Goal: Complete application form: Complete application form

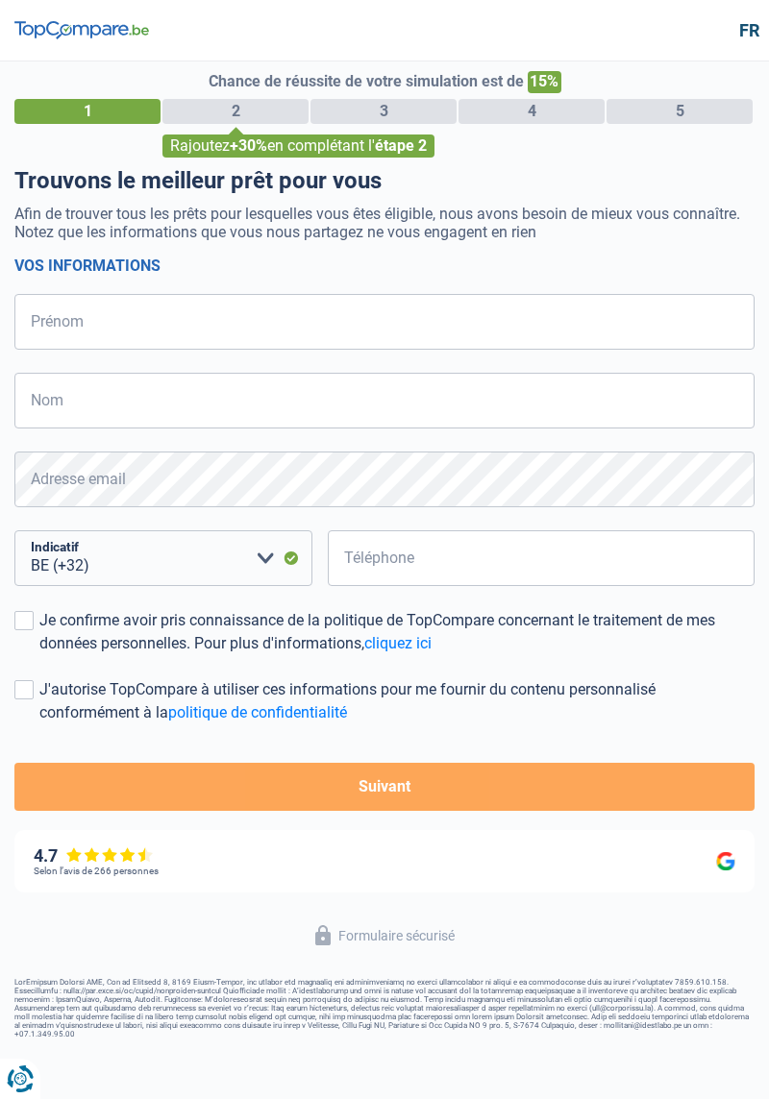
select select "32"
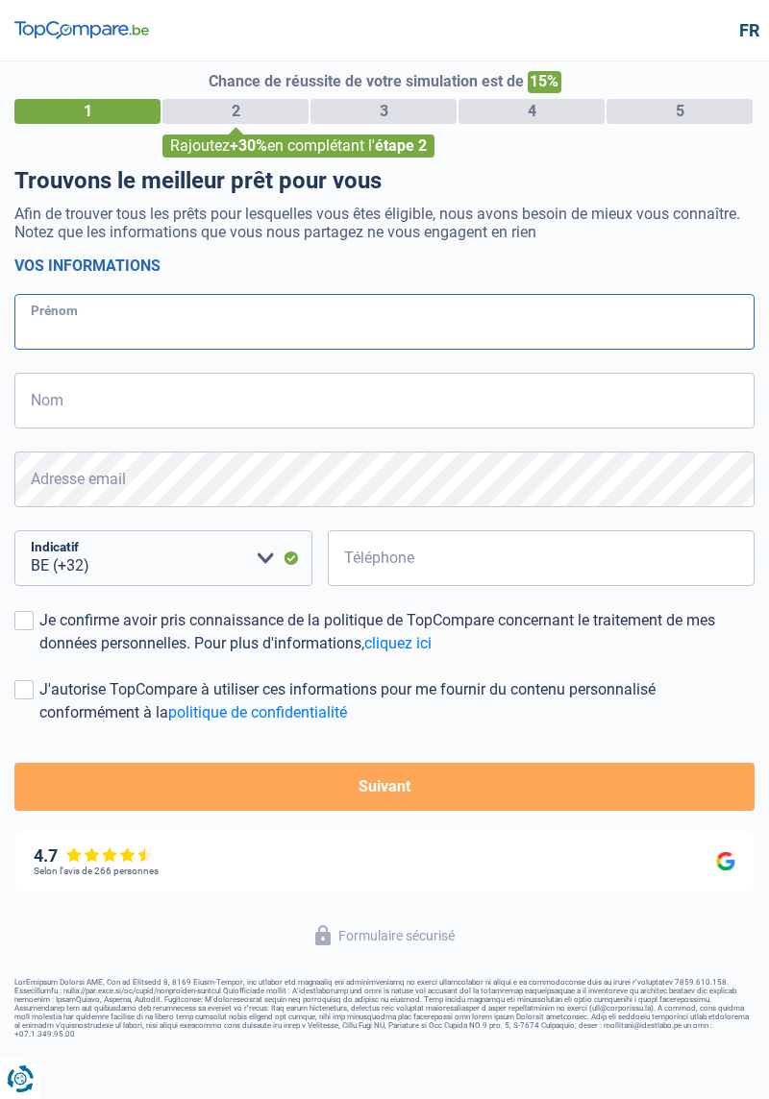
click at [17, 306] on input "Prénom" at bounding box center [384, 322] width 740 height 56
type input "[PERSON_NAME]"
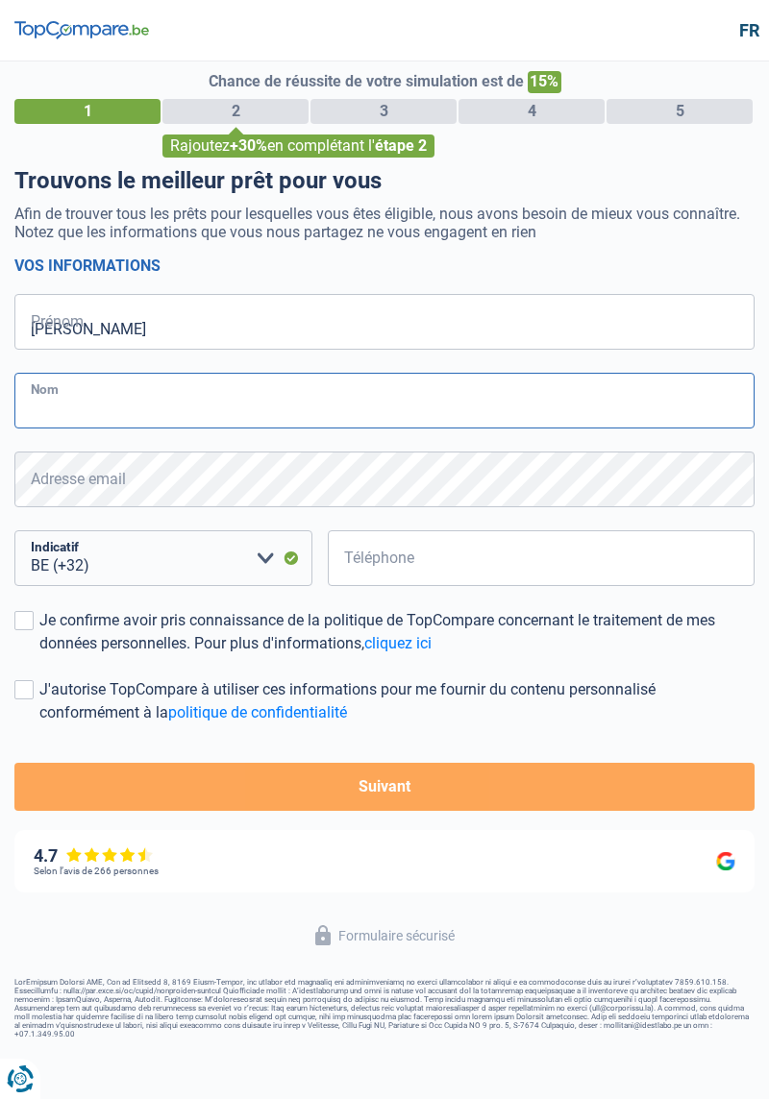
type input "houart"
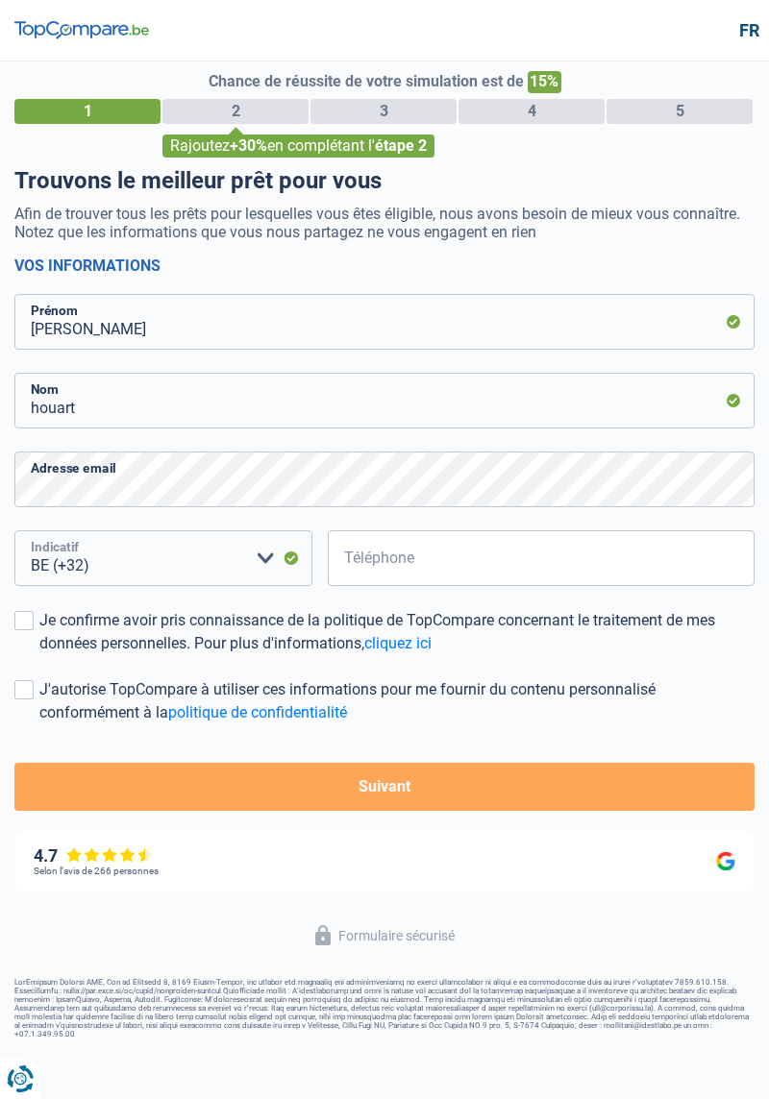
click at [131, 556] on select "BE (+32) LU (+352) Veuillez sélectionner une option" at bounding box center [163, 559] width 298 height 56
click at [133, 562] on select "BE (+32) LU (+352) Veuillez sélectionner une option" at bounding box center [163, 559] width 298 height 56
click at [14, 531] on select "BE (+32) LU (+352) Veuillez sélectionner une option" at bounding box center [163, 559] width 298 height 56
click at [129, 555] on select "BE (+32) LU (+352) Veuillez sélectionner une option" at bounding box center [163, 559] width 298 height 56
click at [121, 596] on div "BE (+32) LU (+352) Veuillez sélectionner une option Indicatif" at bounding box center [160, 570] width 320 height 79
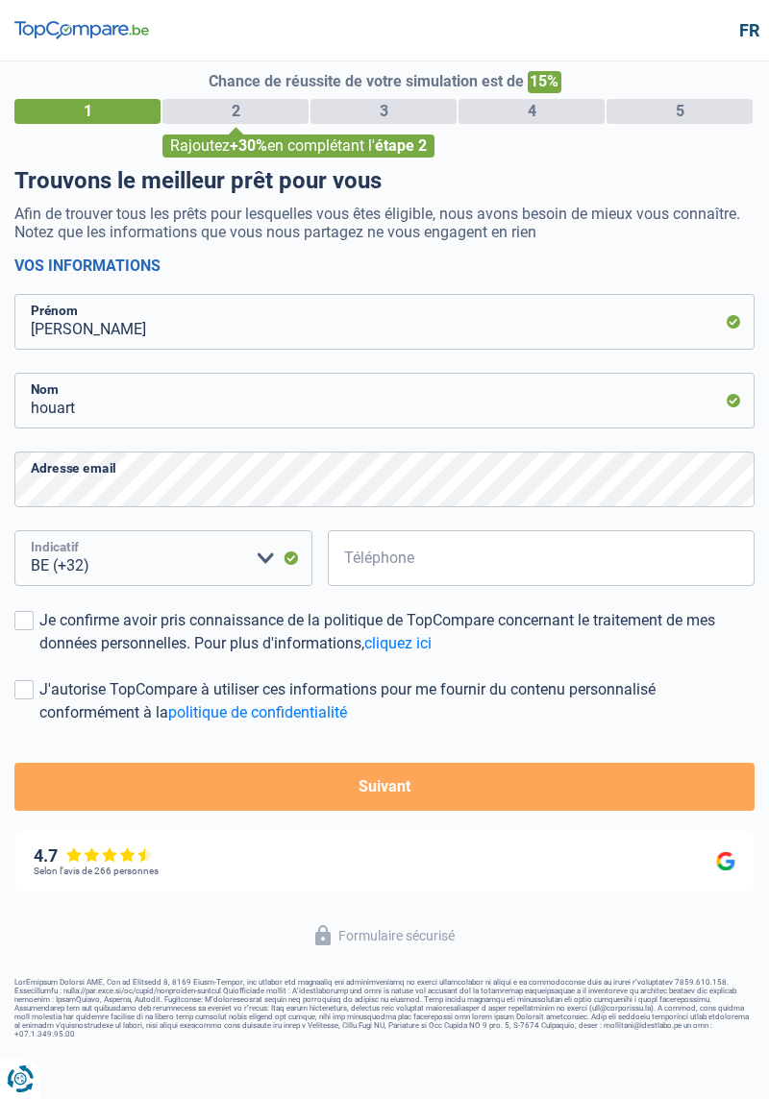
click at [121, 569] on select "BE (+32) LU (+352) Veuillez sélectionner une option" at bounding box center [163, 559] width 298 height 56
click at [260, 565] on select "BE (+32) LU (+352) Veuillez sélectionner une option" at bounding box center [163, 559] width 298 height 56
click at [167, 786] on button "Suivant" at bounding box center [384, 787] width 740 height 48
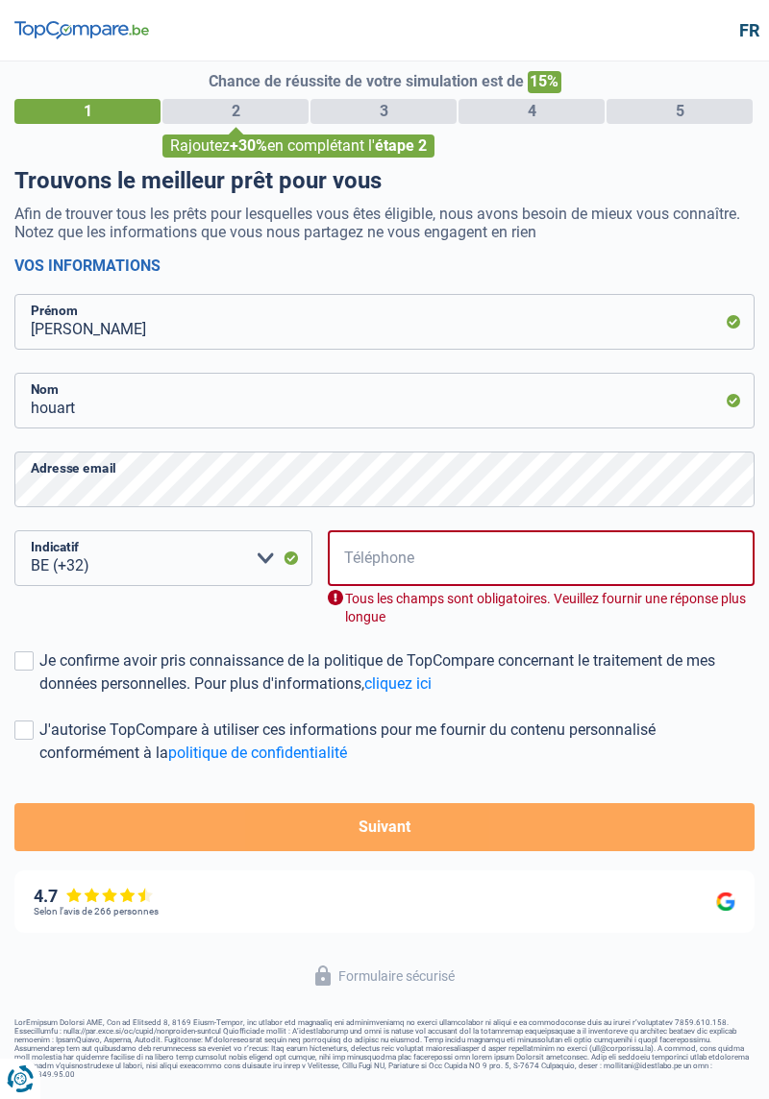
scroll to position [79, 0]
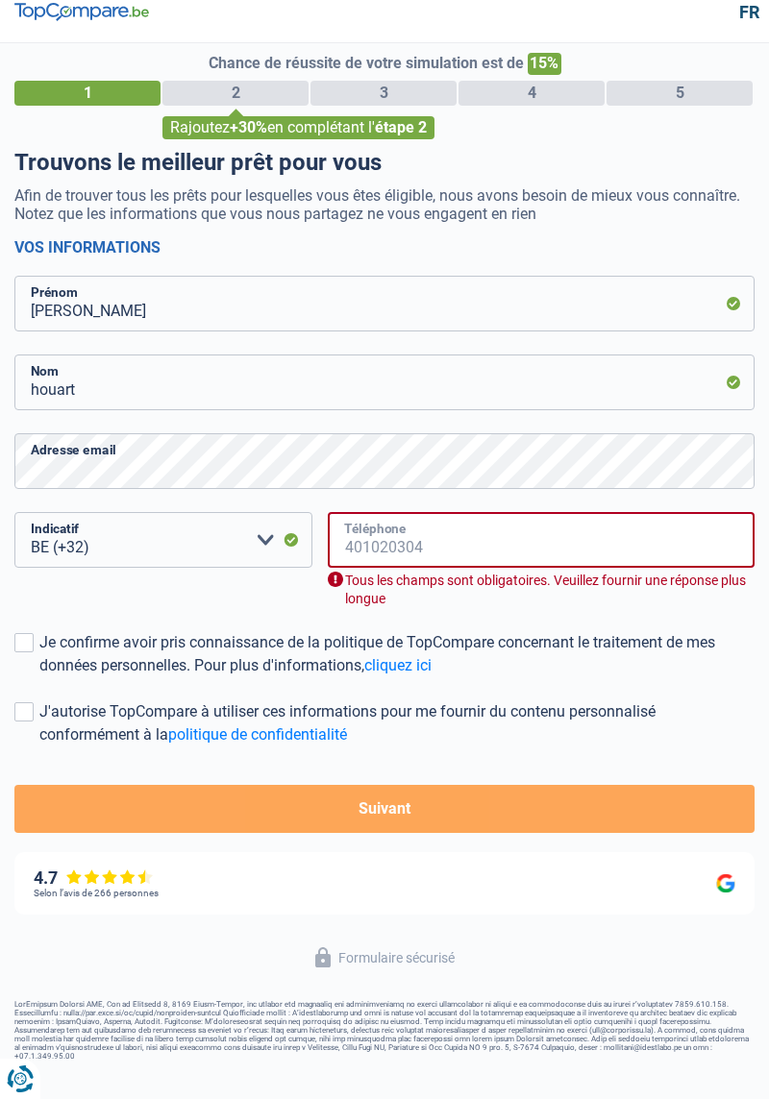
click at [381, 512] on input "Téléphone" at bounding box center [541, 540] width 427 height 56
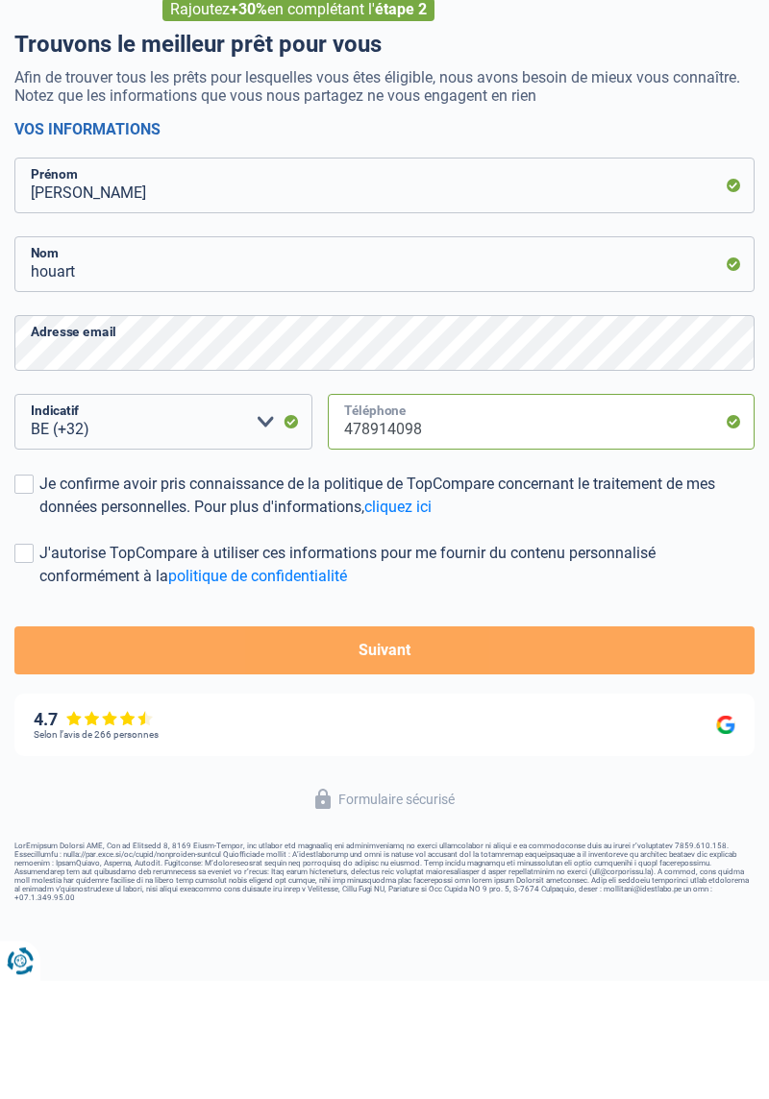
type input "478914098"
click at [309, 745] on button "Suivant" at bounding box center [384, 769] width 740 height 48
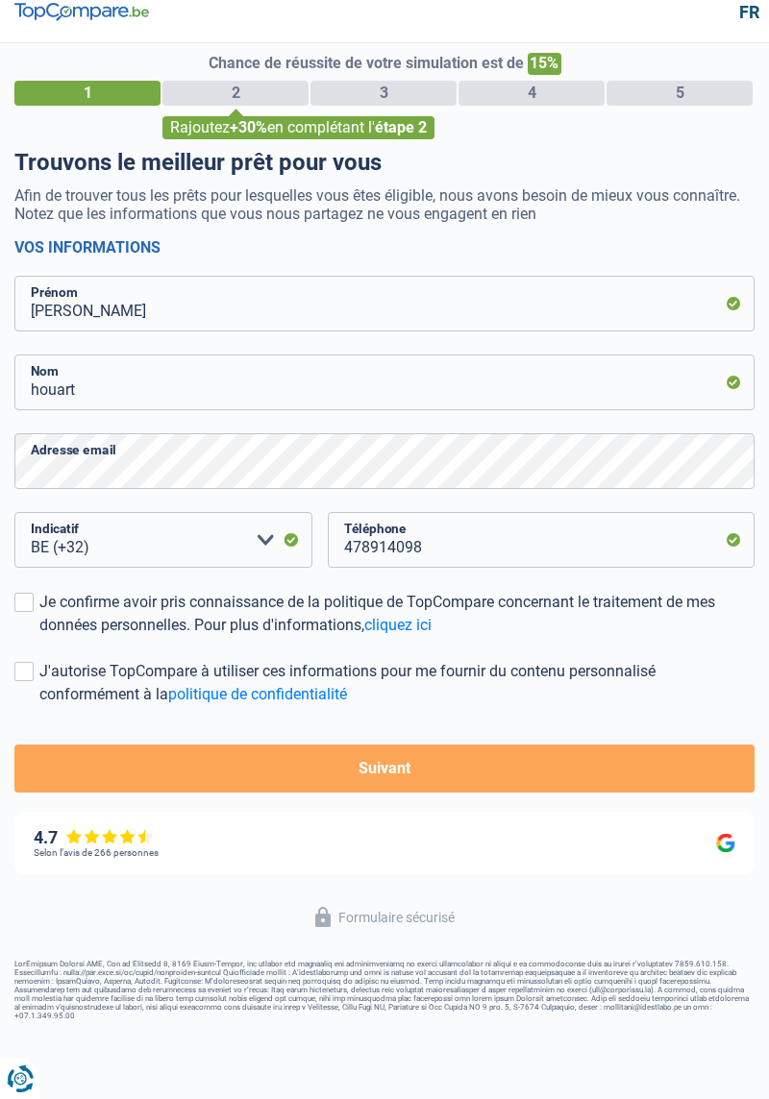
click at [260, 745] on button "Suivant" at bounding box center [384, 769] width 740 height 48
click at [24, 593] on span at bounding box center [23, 602] width 19 height 19
click at [39, 637] on input "Je confirme avoir pris connaissance de la politique de TopCompare concernant le…" at bounding box center [39, 637] width 0 height 0
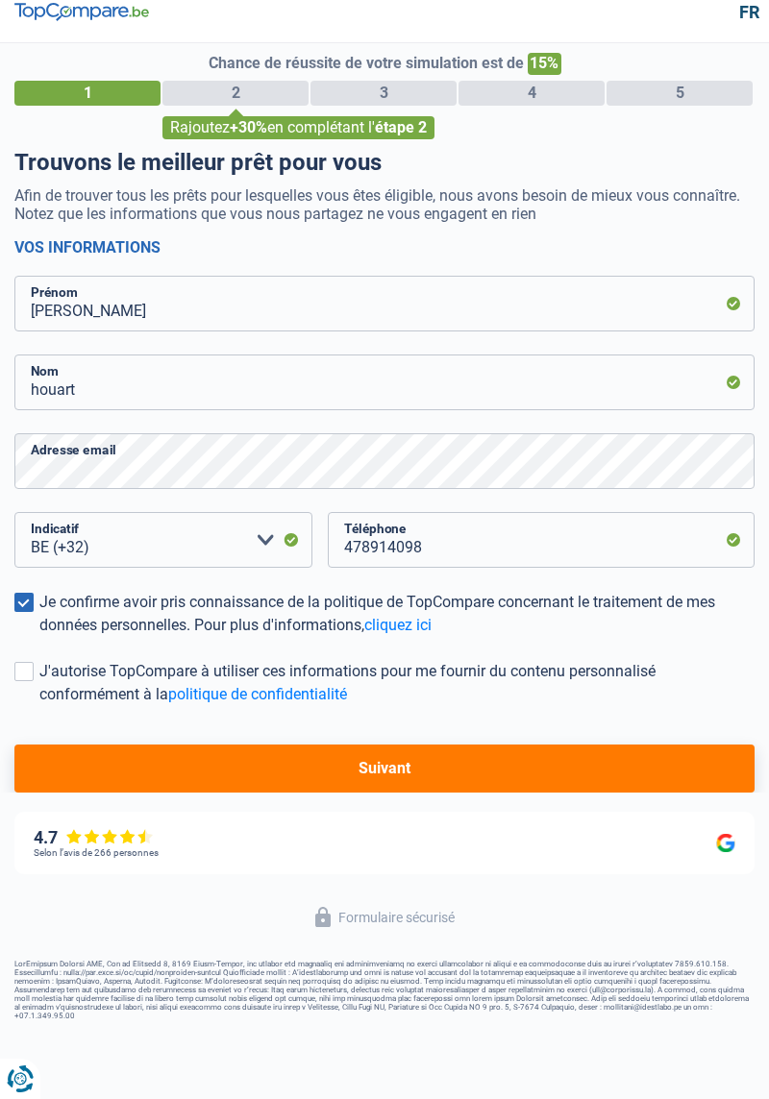
click at [119, 745] on button "Suivant" at bounding box center [384, 769] width 740 height 48
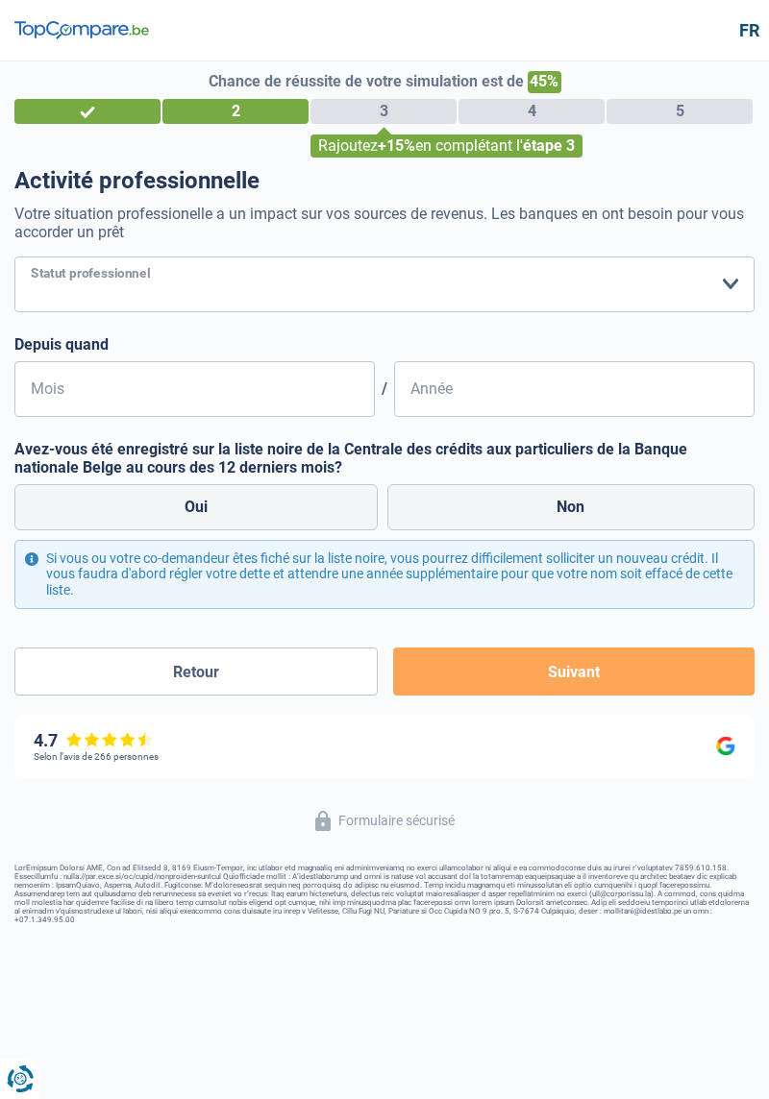
click at [54, 284] on select "Ouvrier Employé privé Employé public Invalide Indépendant Pensionné Chômeur Mut…" at bounding box center [384, 285] width 740 height 56
select select "mutuality"
click at [14, 257] on select "Ouvrier Employé privé Employé public Invalide Indépendant Pensionné Chômeur Mut…" at bounding box center [384, 285] width 740 height 56
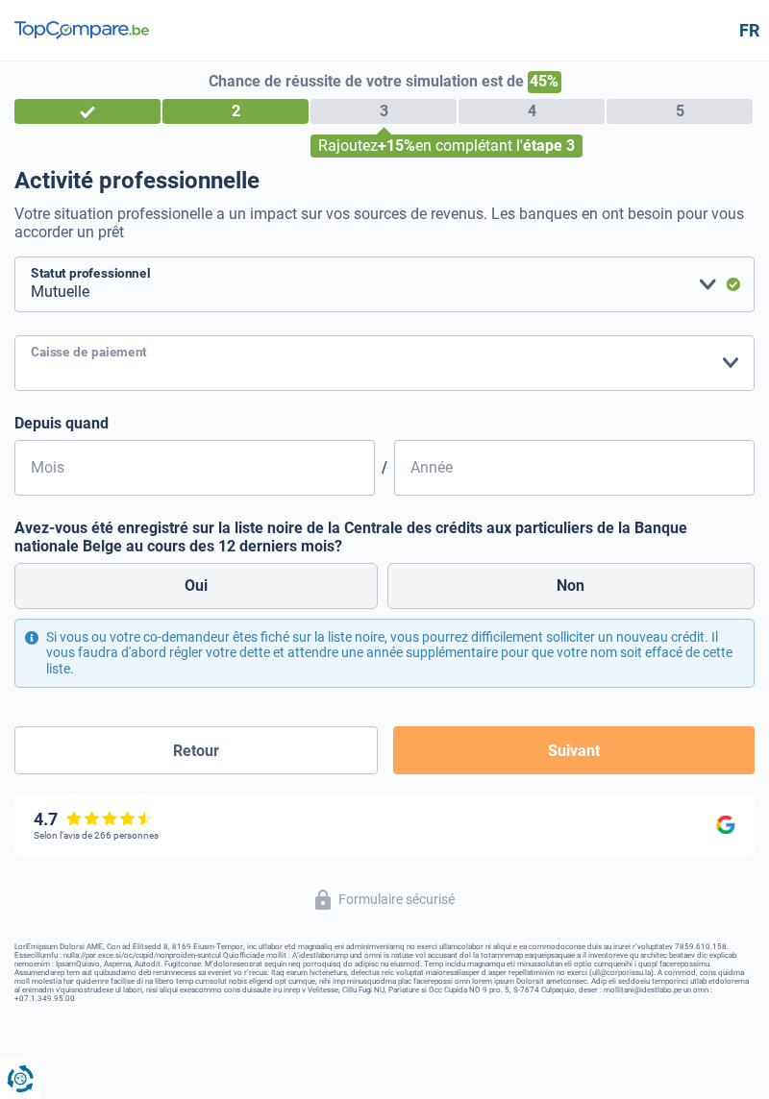
click at [69, 358] on select "Mutualité [DEMOGRAPHIC_DATA] Mutualité Socialiste (Solidaris) SPF Sécurité Soci…" at bounding box center [384, 363] width 740 height 56
select select "mutualityNeutre"
click at [14, 335] on select "Mutualité [DEMOGRAPHIC_DATA] Mutualité Socialiste (Solidaris) SPF Sécurité Soci…" at bounding box center [384, 363] width 740 height 56
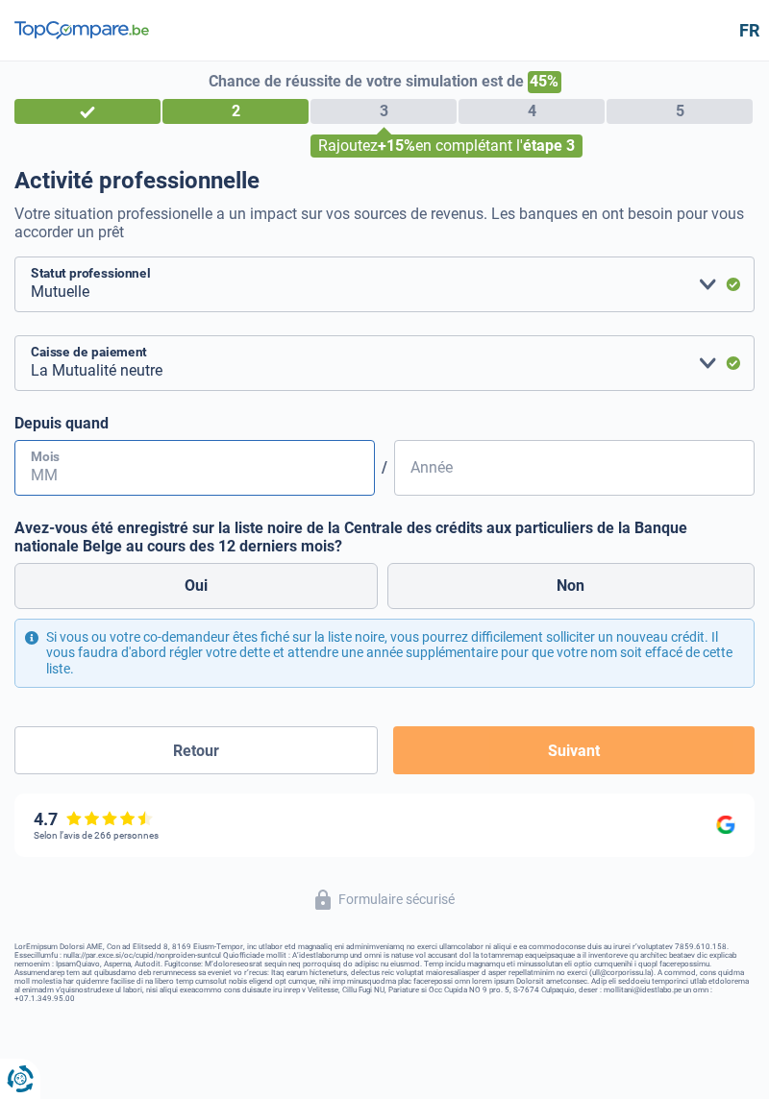
click at [52, 467] on input "Mois" at bounding box center [194, 468] width 360 height 56
type input "2"
type input "02"
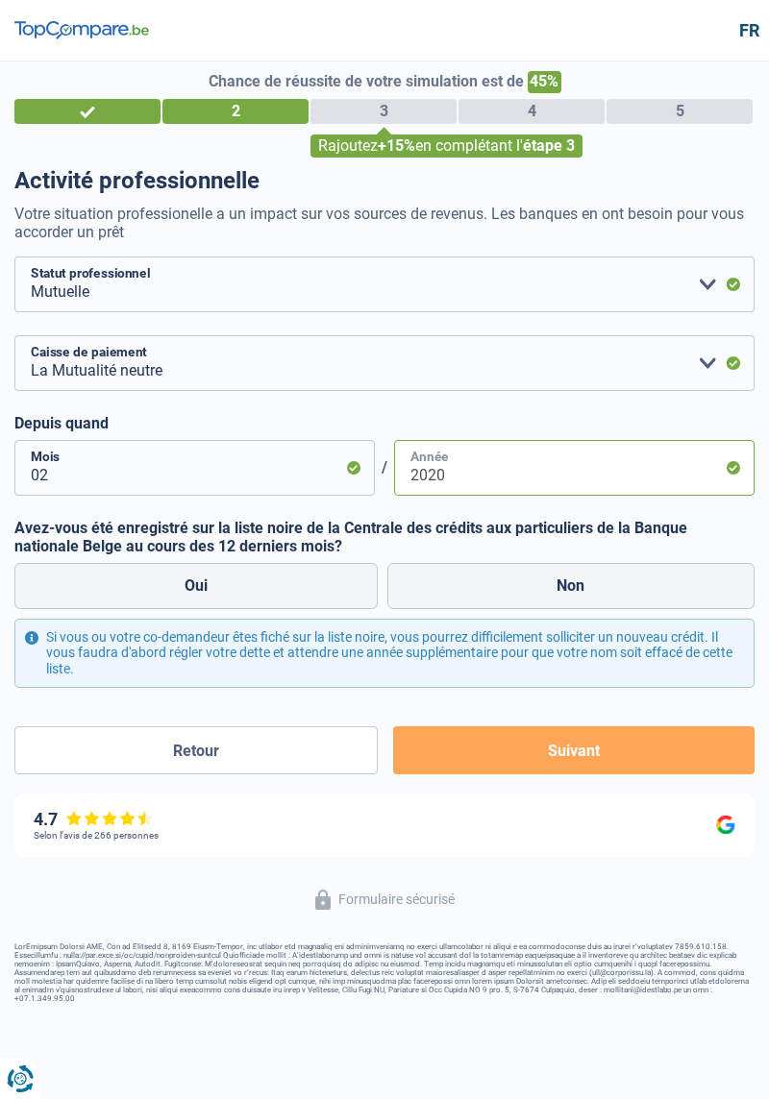
type input "2020"
click at [427, 588] on label "Non" at bounding box center [571, 586] width 368 height 46
click at [427, 588] on input "Non" at bounding box center [571, 586] width 368 height 46
radio input "true"
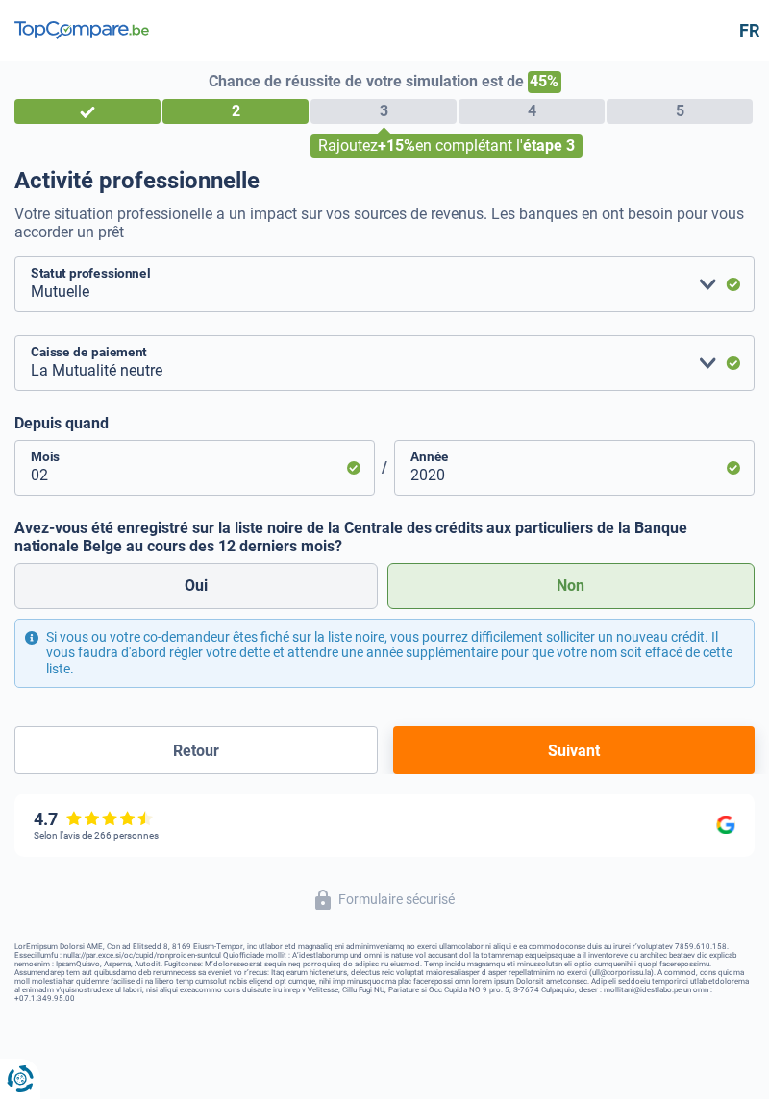
click at [446, 754] on button "Suivant" at bounding box center [573, 751] width 361 height 48
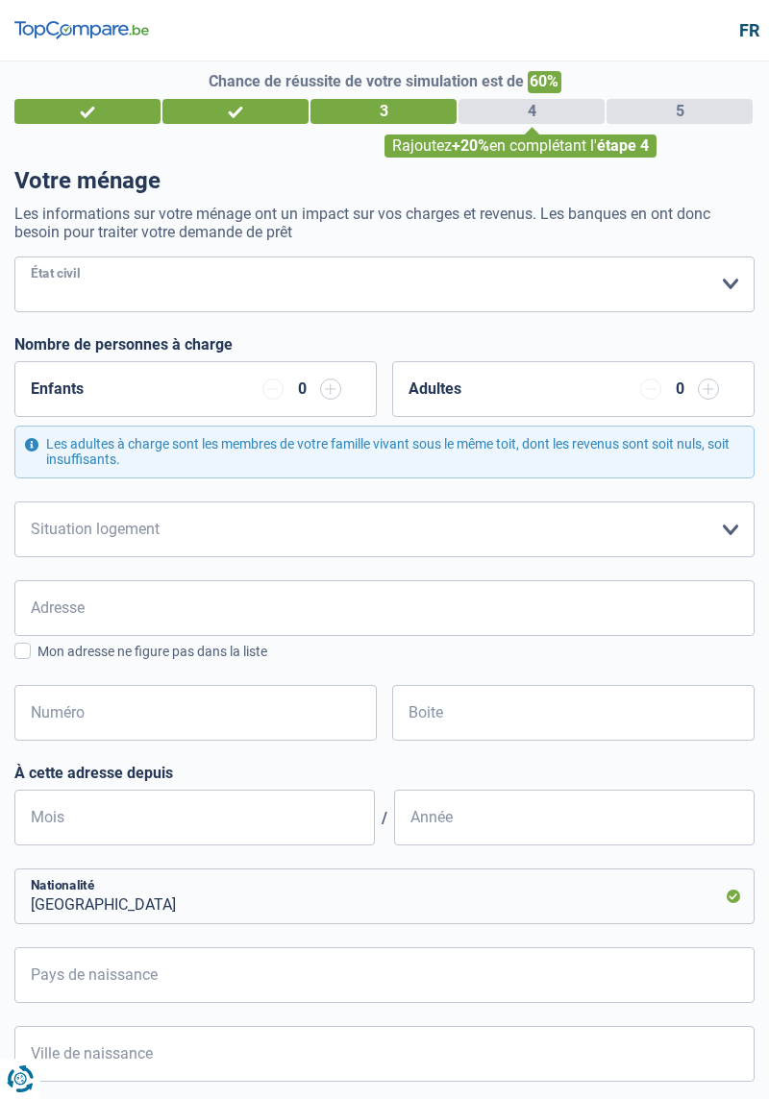
click at [731, 280] on select "[PERSON_NAME](e) Cohabitant(e) légal(e) Divorcé(e) Veuf(ve) Séparé (de fait) Ve…" at bounding box center [384, 285] width 740 height 56
select select "single"
click at [14, 257] on select "[PERSON_NAME](e) Cohabitant(e) légal(e) Divorcé(e) Veuf(ve) Séparé (de fait) Ve…" at bounding box center [384, 285] width 740 height 56
click at [233, 383] on div "Enfants 0" at bounding box center [195, 389] width 362 height 56
click at [750, 530] on select "Locataire Propriétaire avec prêt hypothécaire Propriétaire sans prêt hypothécai…" at bounding box center [384, 530] width 740 height 56
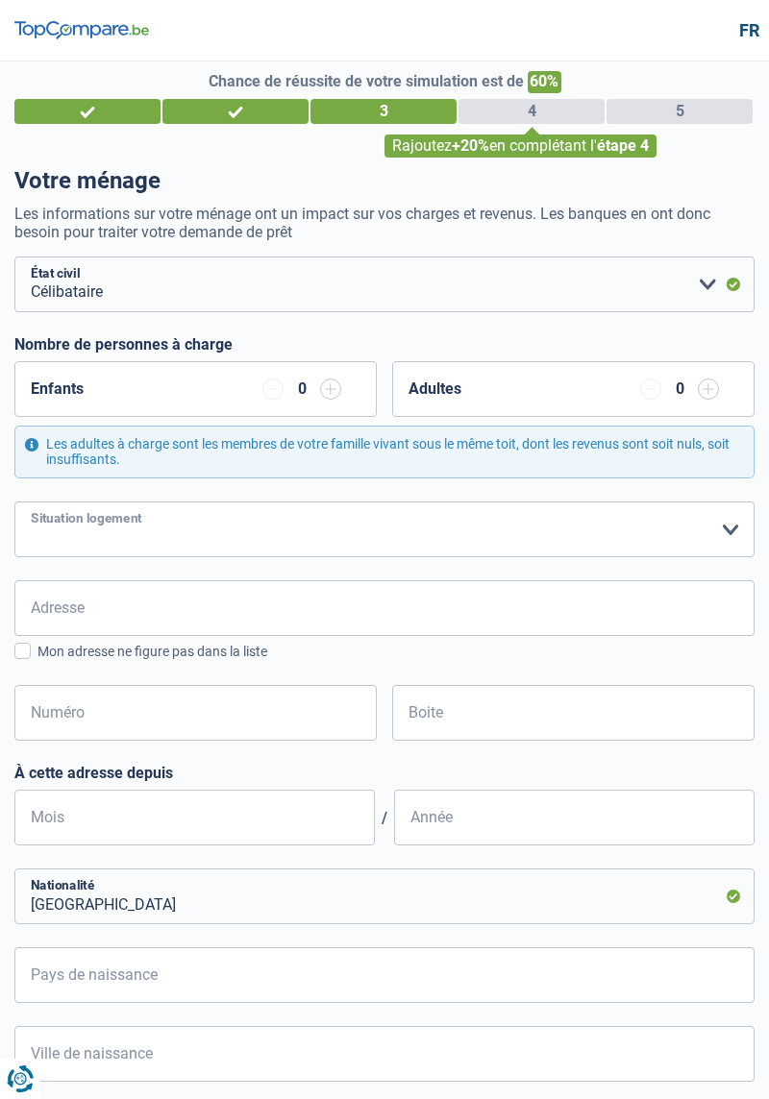
select select "ownerWithoutMortgage"
click at [14, 502] on select "Locataire Propriétaire avec prêt hypothécaire Propriétaire sans prêt hypothécai…" at bounding box center [384, 530] width 740 height 56
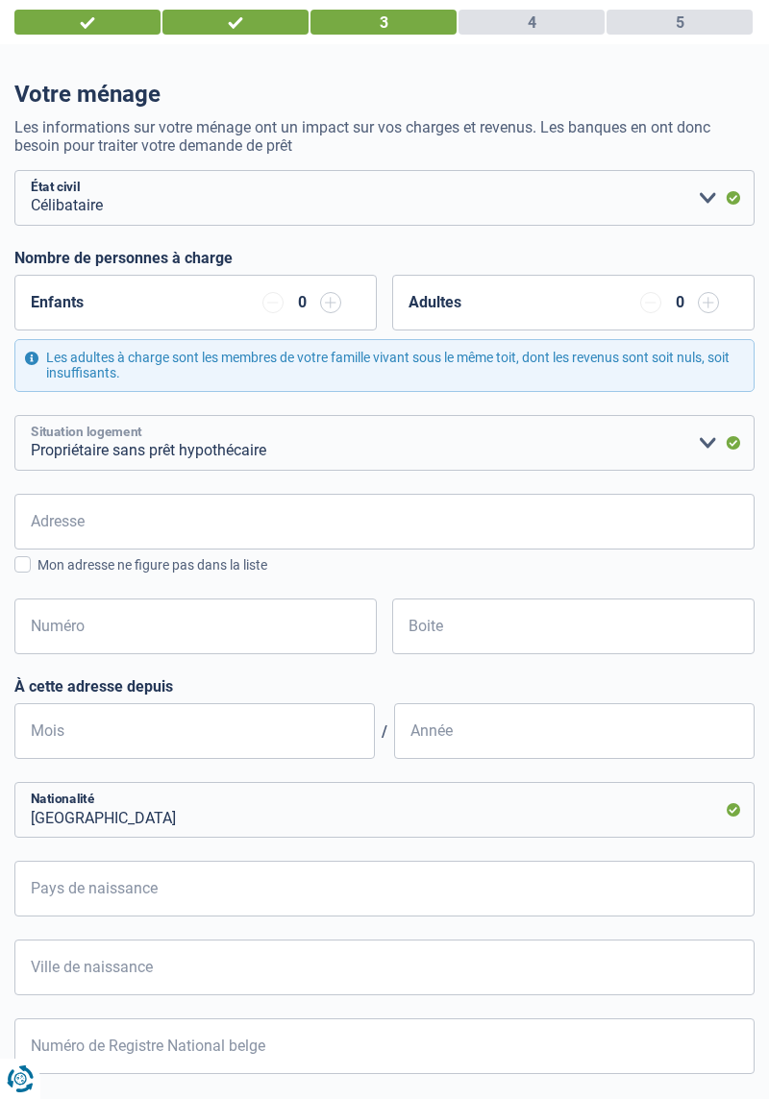
scroll to position [69, 0]
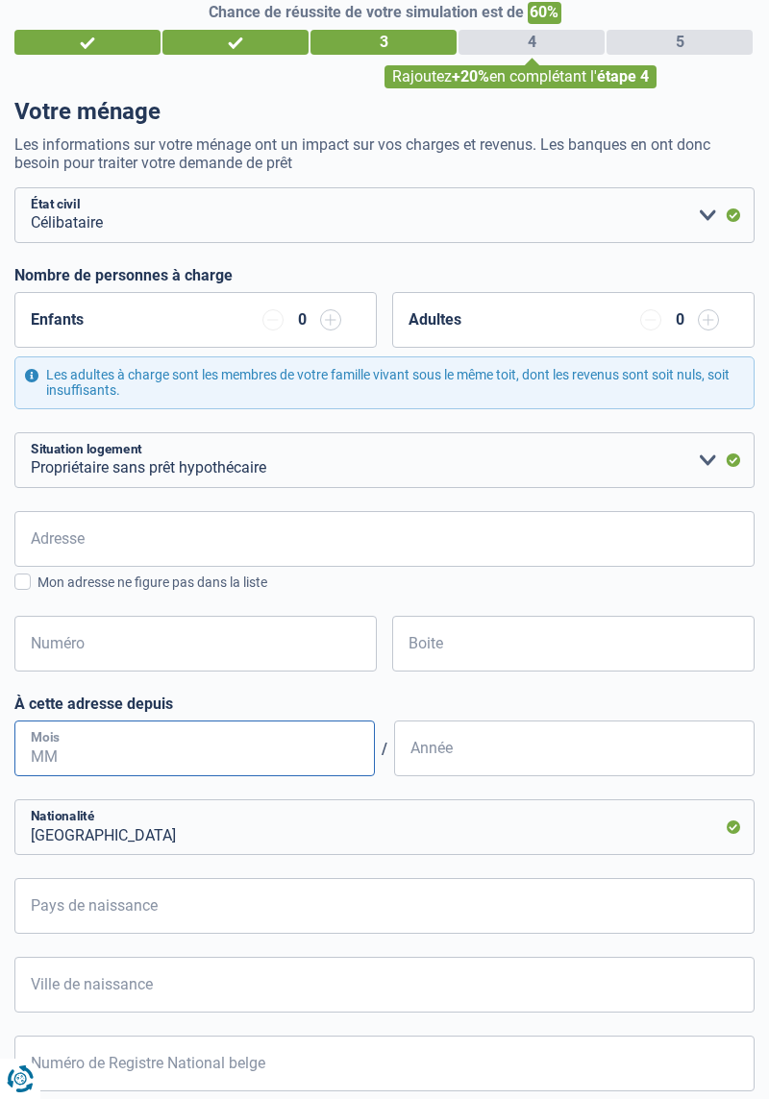
click at [31, 748] on input "Mois" at bounding box center [194, 749] width 360 height 56
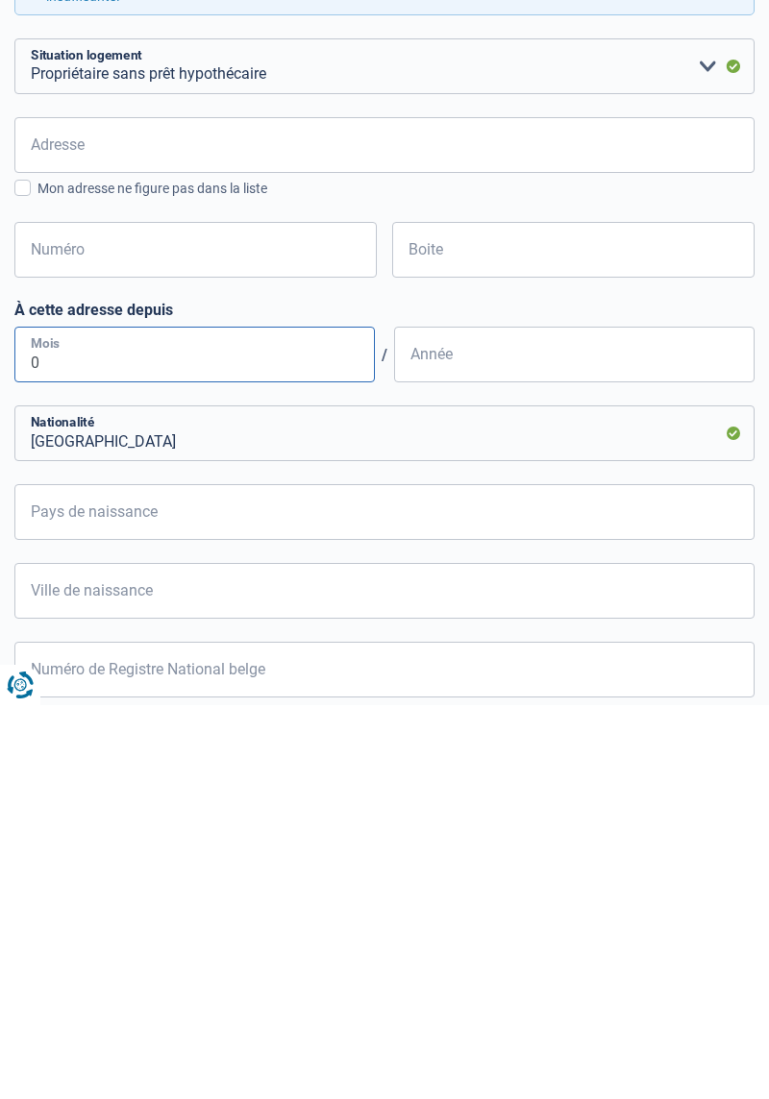
type input "02"
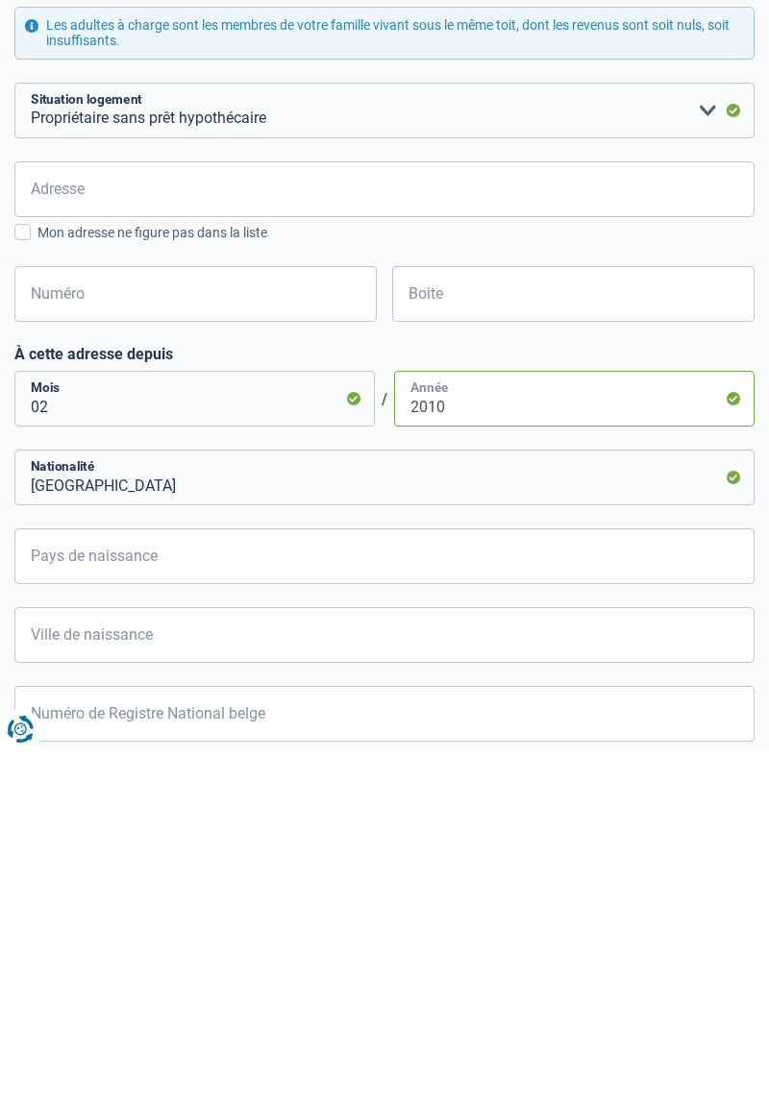
type input "2010"
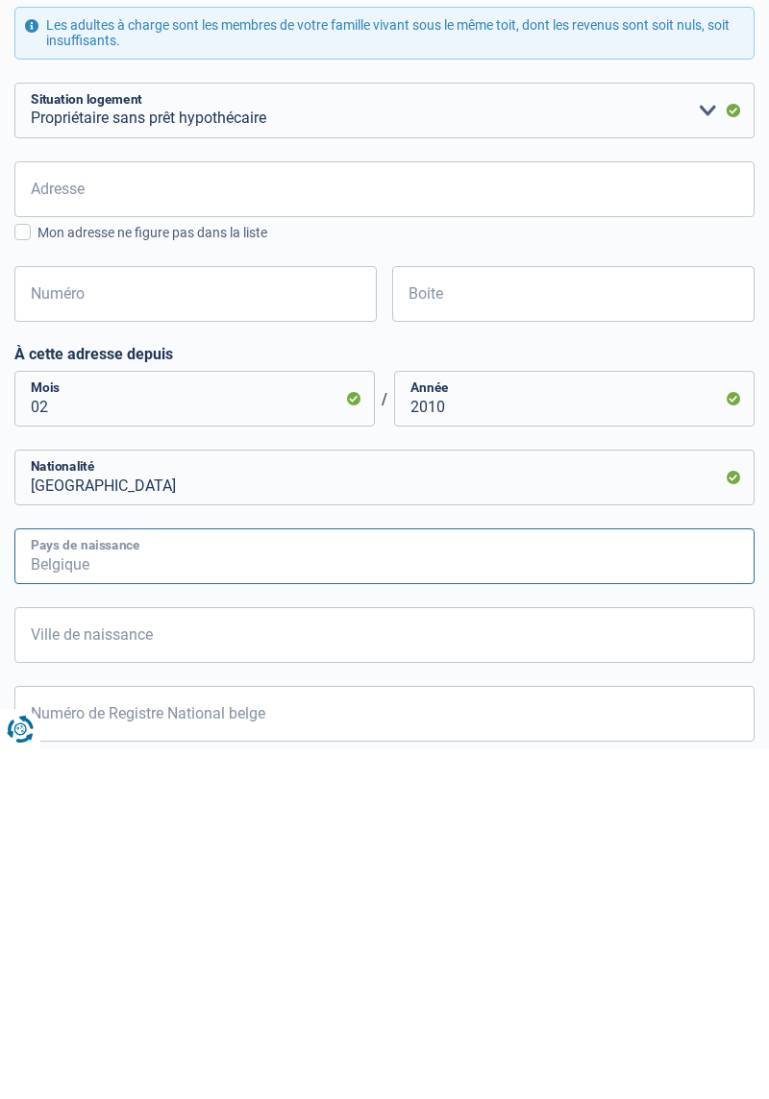
click at [49, 903] on input "Pays de naissance" at bounding box center [384, 906] width 740 height 56
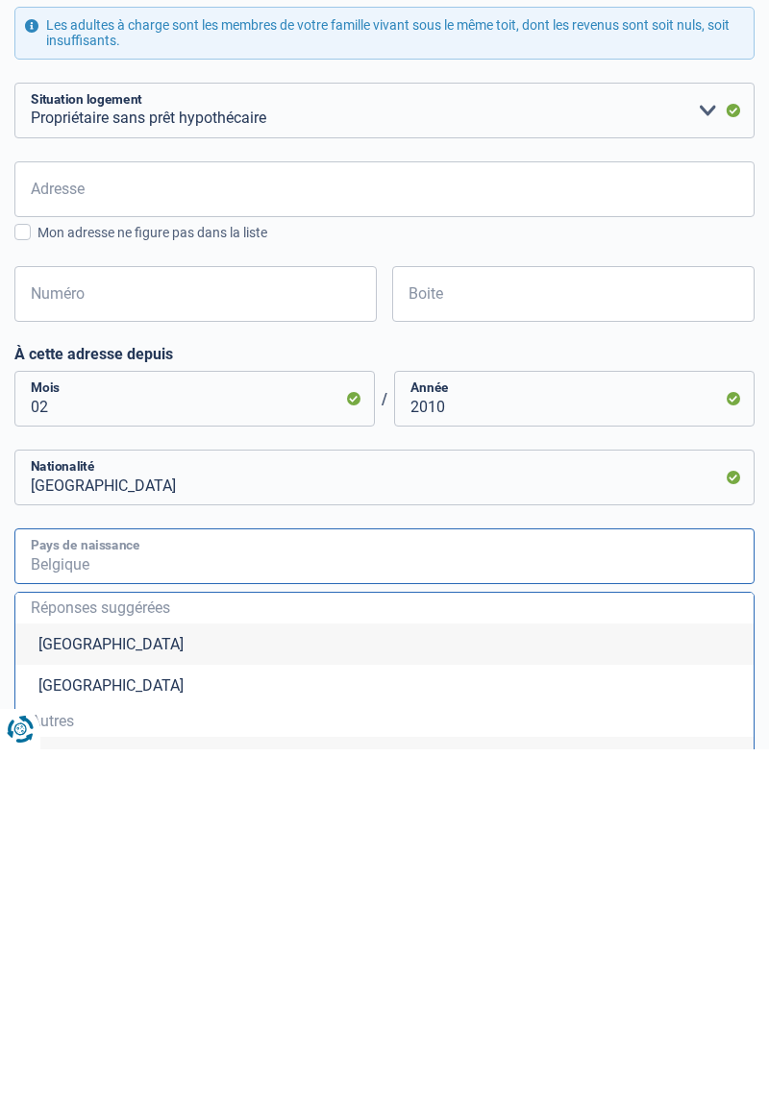
click at [57, 919] on input "Pays de naissance" at bounding box center [384, 906] width 740 height 56
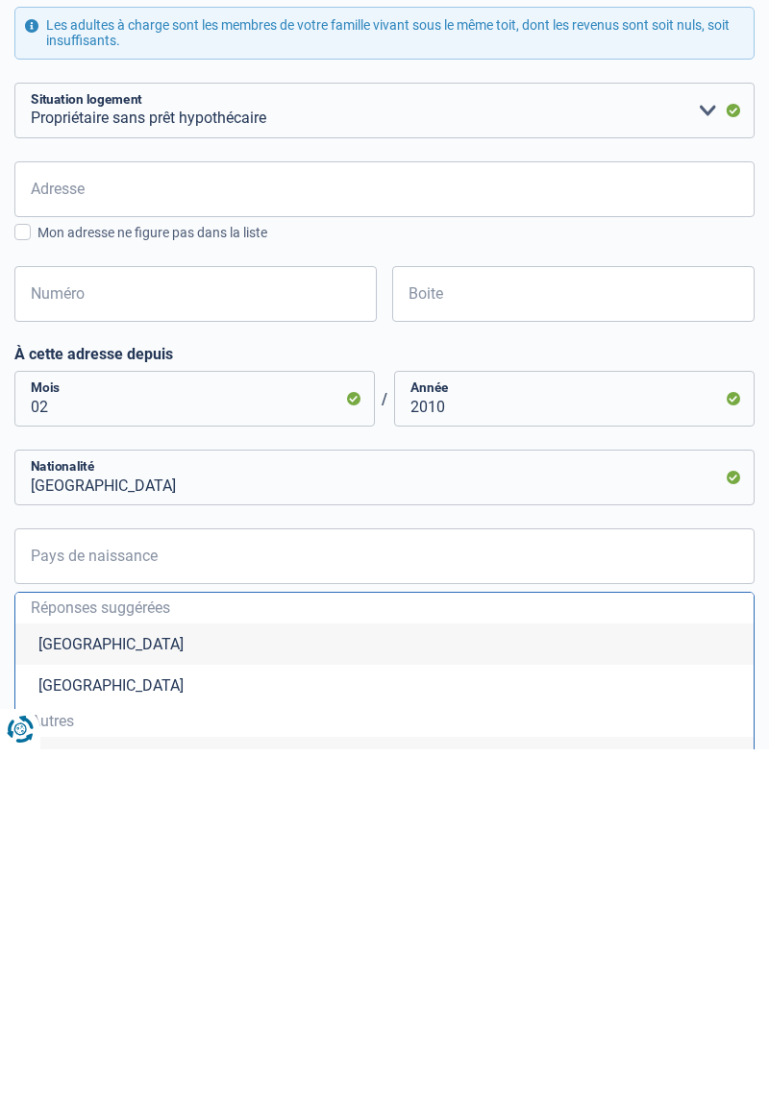
click at [66, 1000] on li "[GEOGRAPHIC_DATA]" at bounding box center [384, 994] width 738 height 41
type input "[GEOGRAPHIC_DATA]"
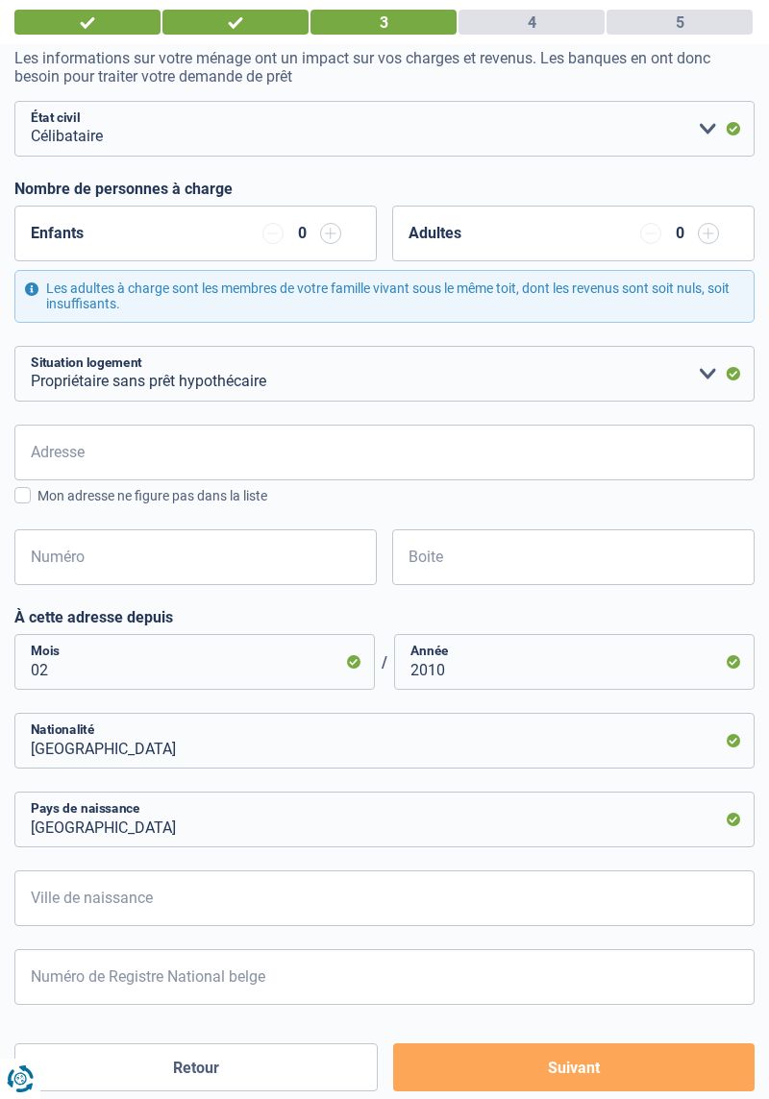
scroll to position [164, 0]
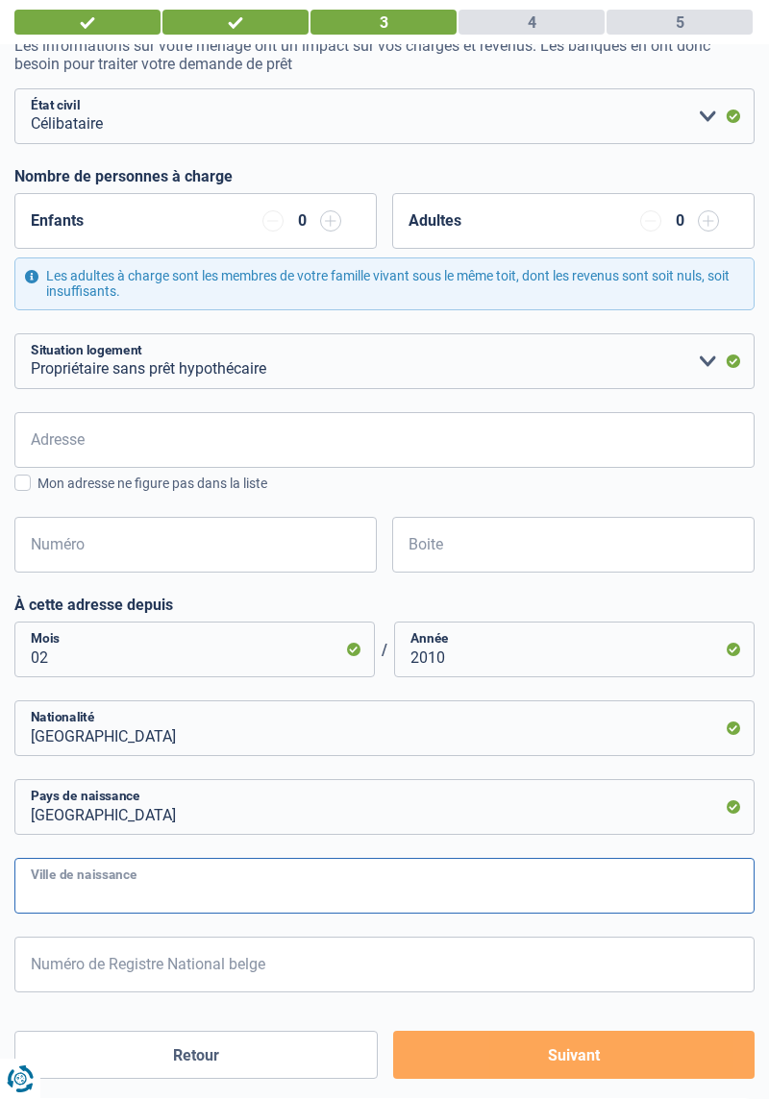
click at [62, 882] on input "Ville de naissance" at bounding box center [384, 886] width 740 height 56
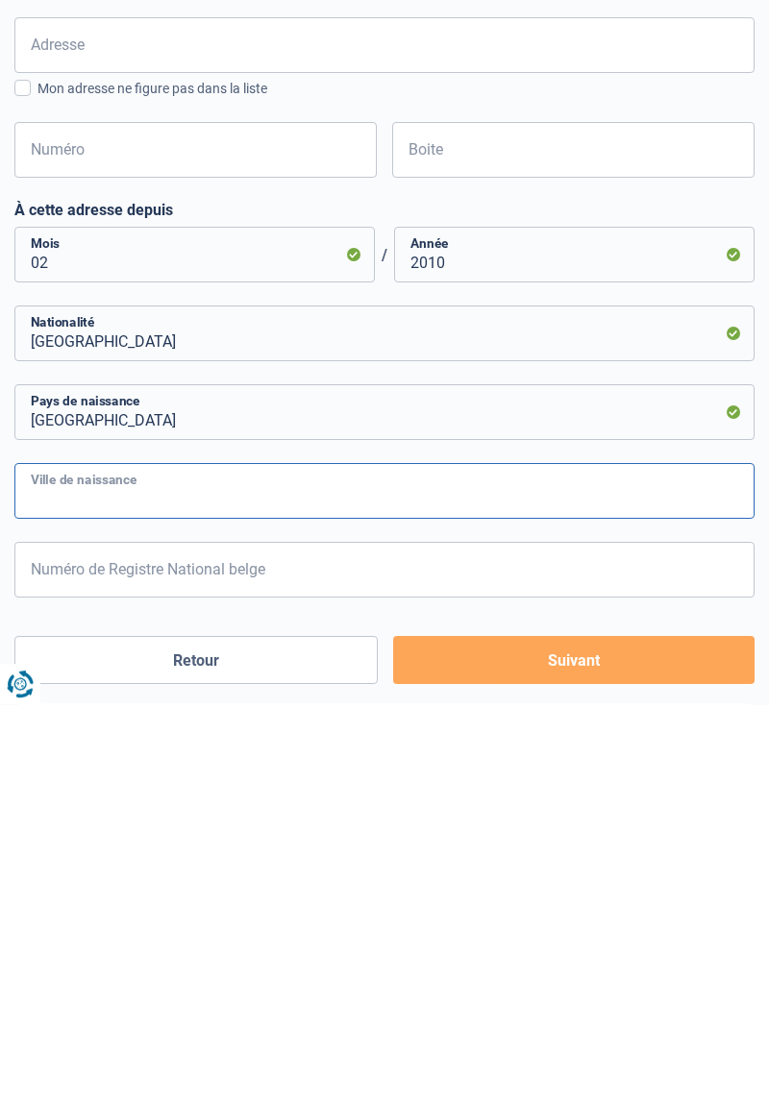
scroll to position [269, 0]
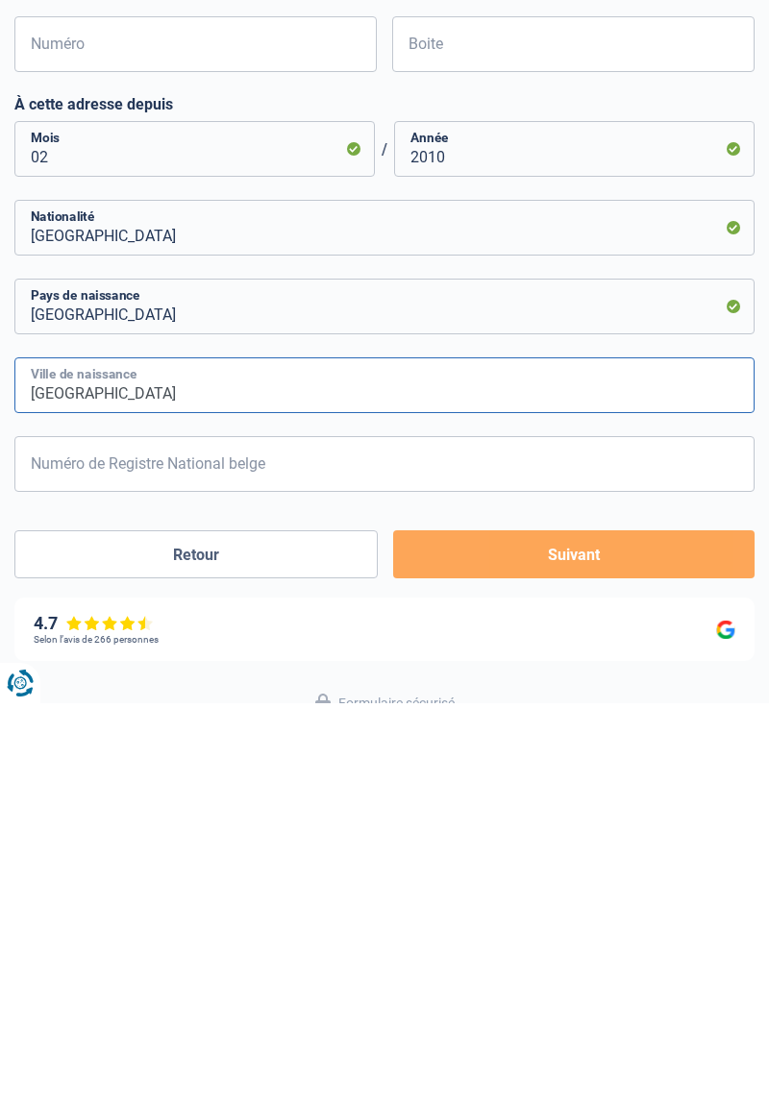
type input "[GEOGRAPHIC_DATA]"
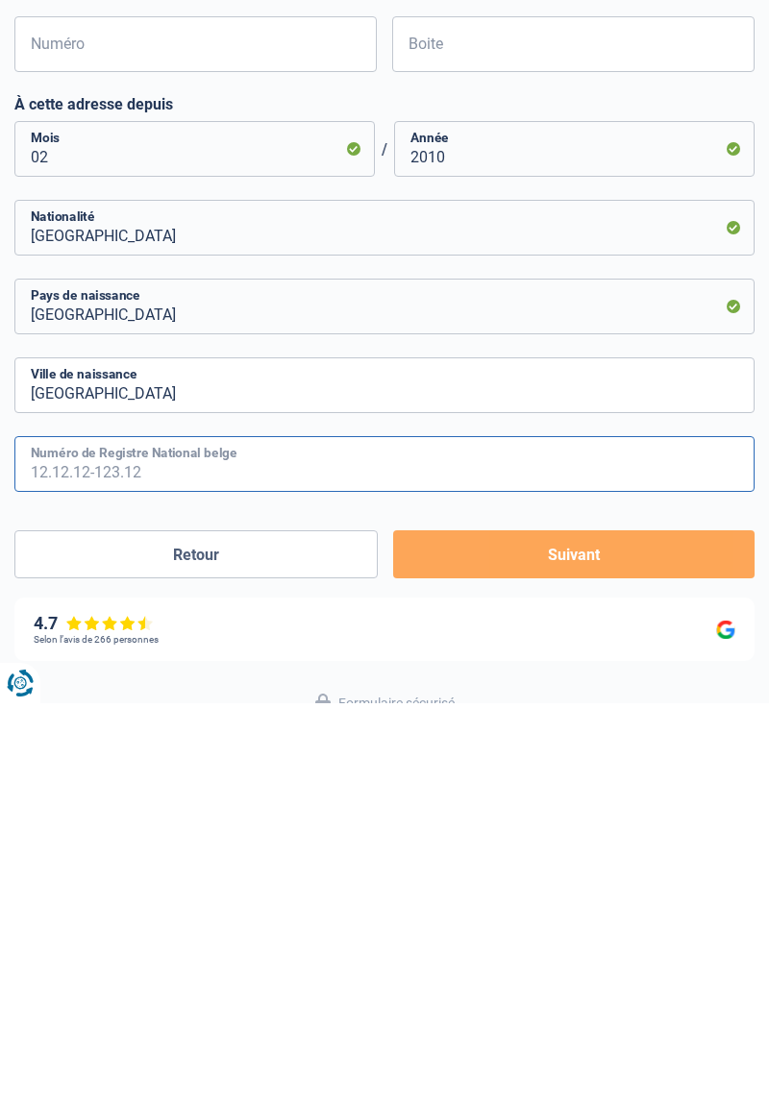
click at [63, 857] on input "Numéro de Registre National belge" at bounding box center [384, 860] width 740 height 56
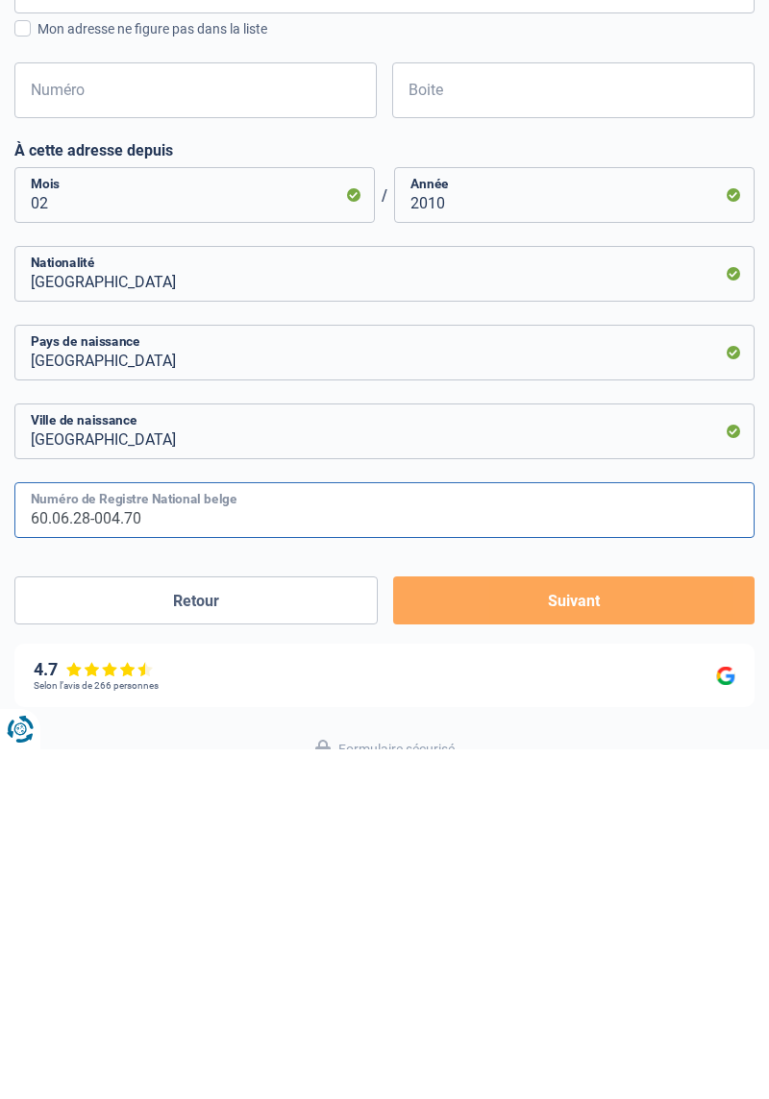
type input "60.06.28-004.70"
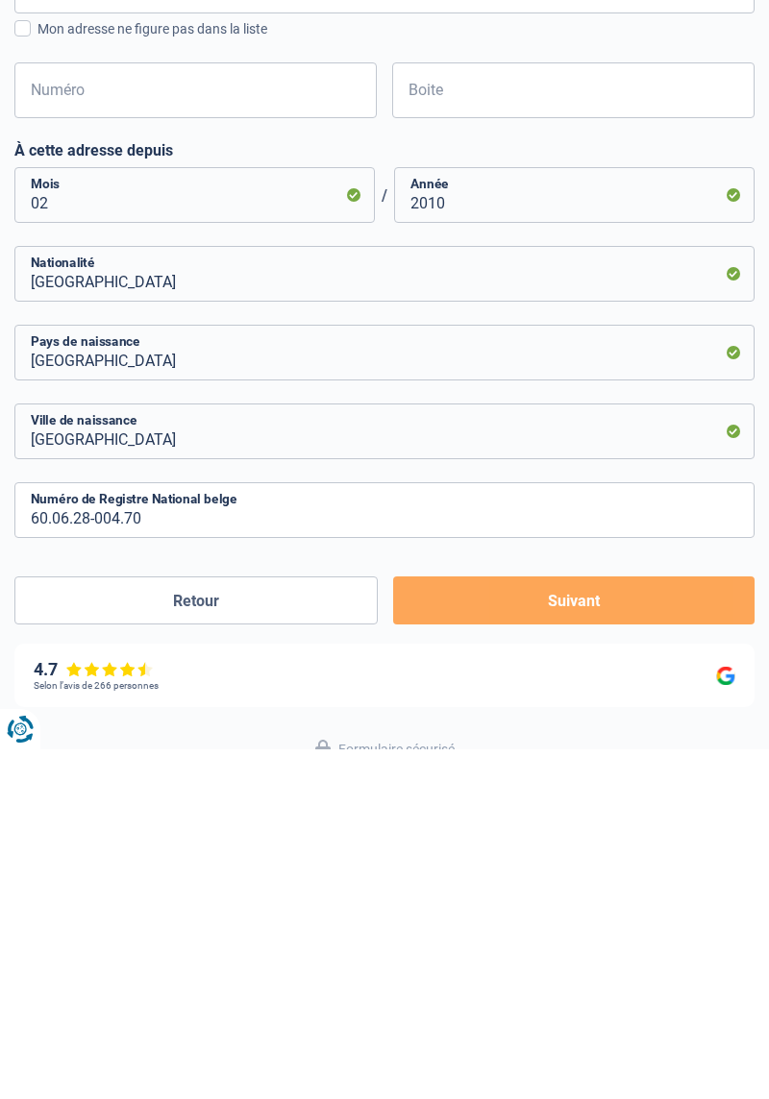
click at [650, 961] on button "Suivant" at bounding box center [573, 950] width 361 height 48
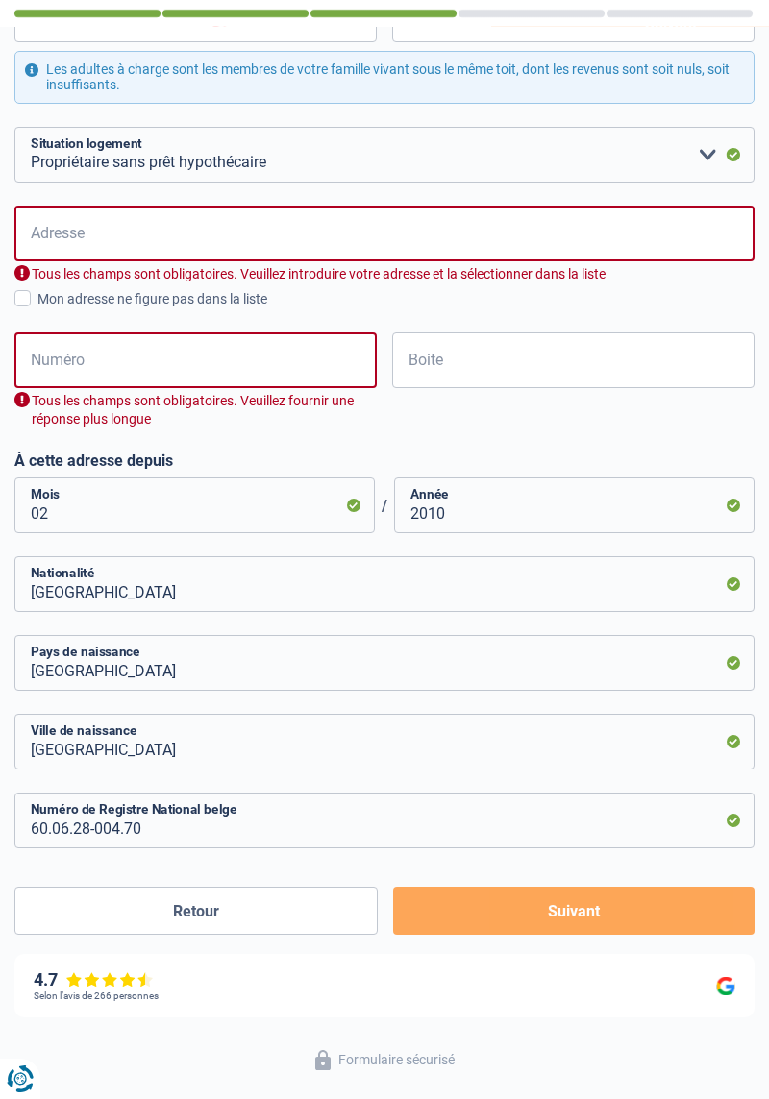
scroll to position [379, 0]
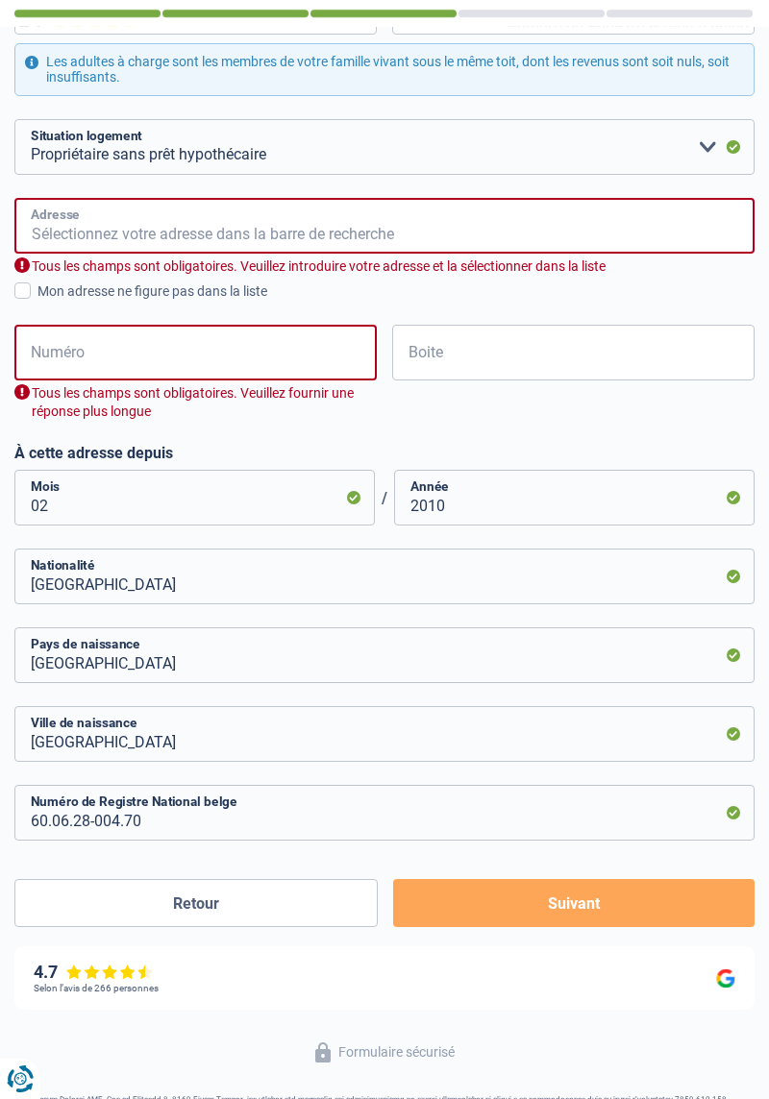
click at [54, 223] on input "Adresse" at bounding box center [384, 226] width 740 height 56
type input "Chemin de Belle-Vue"
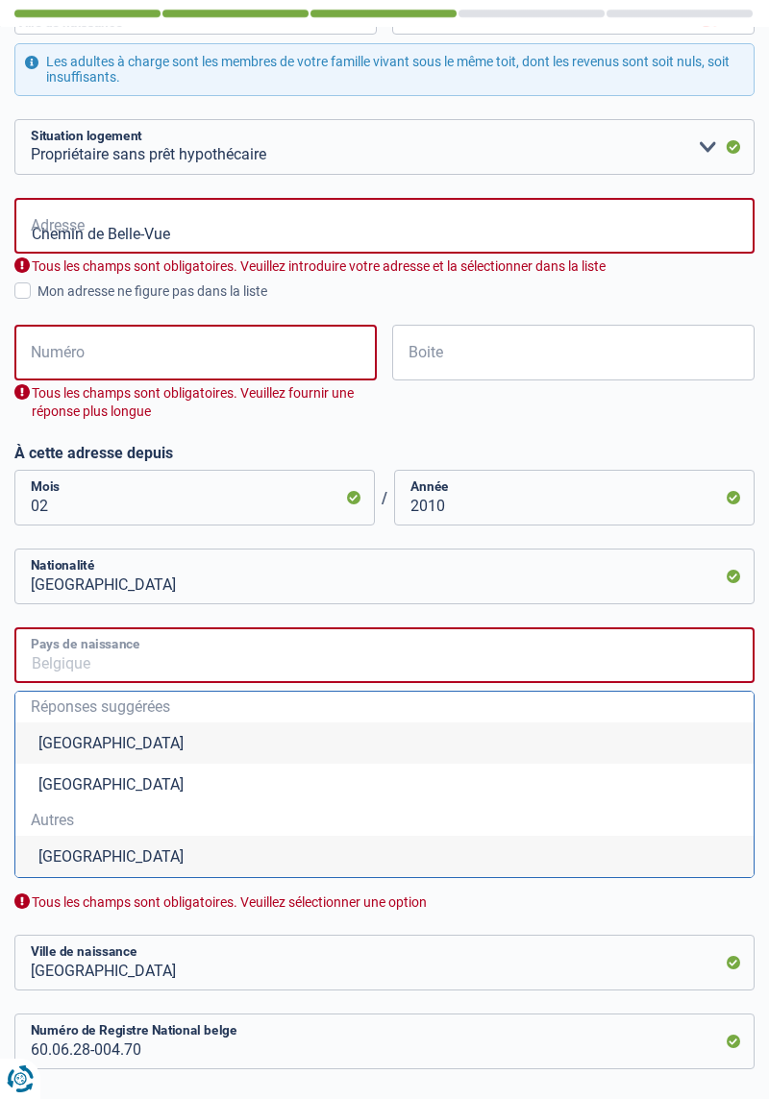
type input "[GEOGRAPHIC_DATA]"
click at [76, 350] on input "Numéro" at bounding box center [195, 353] width 362 height 56
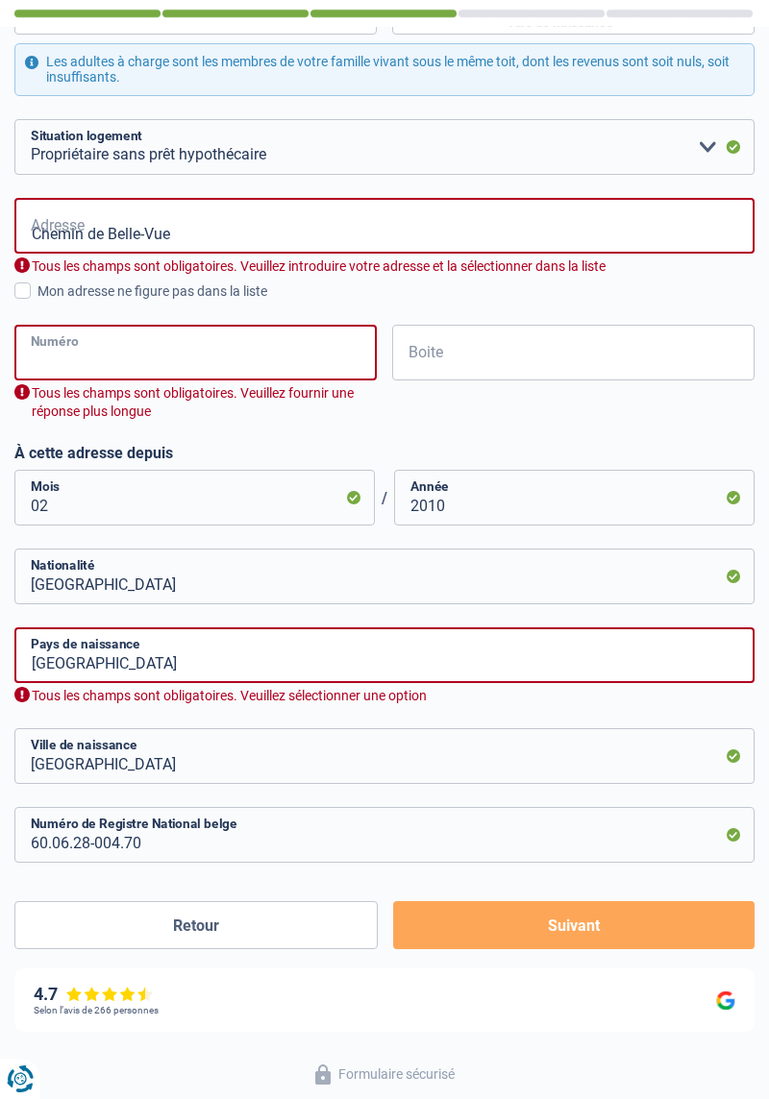
type input "292"
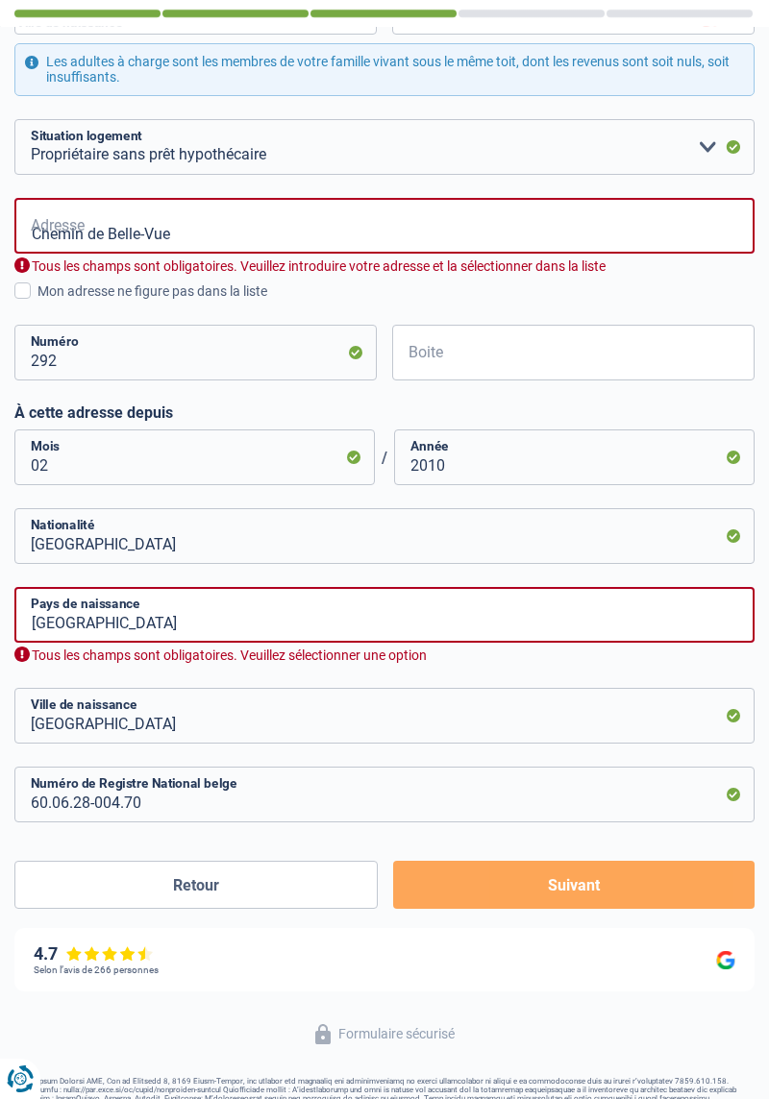
click at [471, 892] on button "Suivant" at bounding box center [573, 885] width 361 height 48
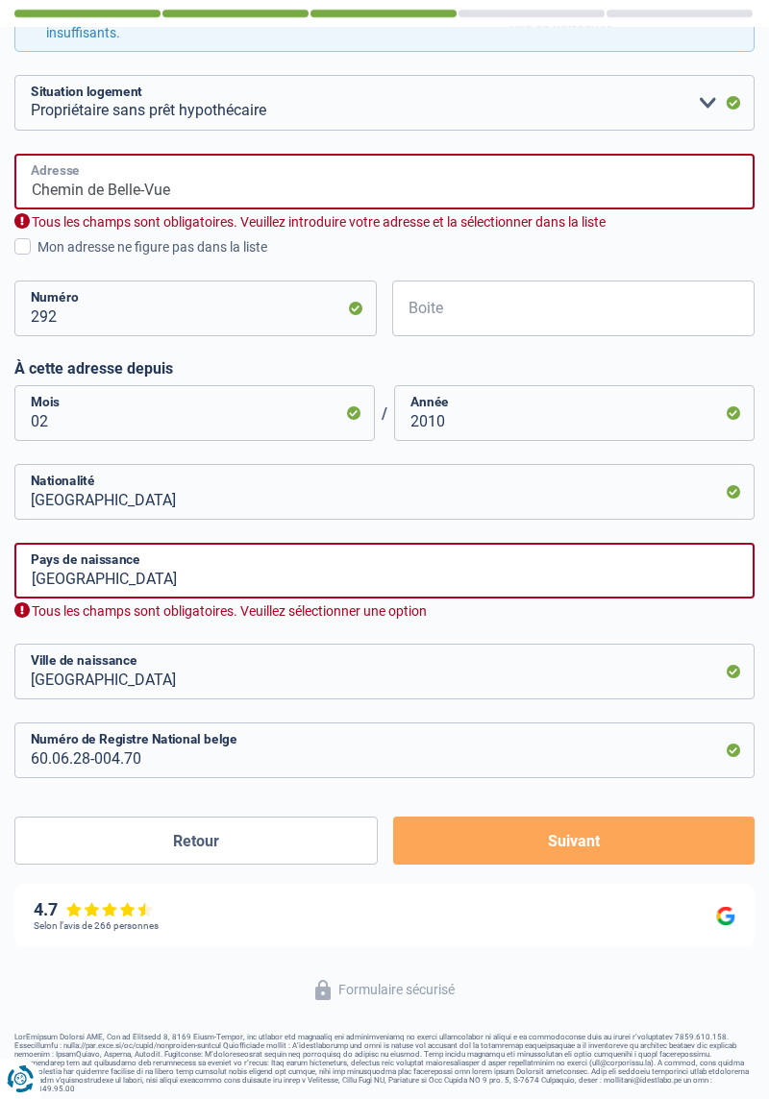
click at [245, 181] on input "Chemin de Belle-Vue" at bounding box center [384, 182] width 740 height 56
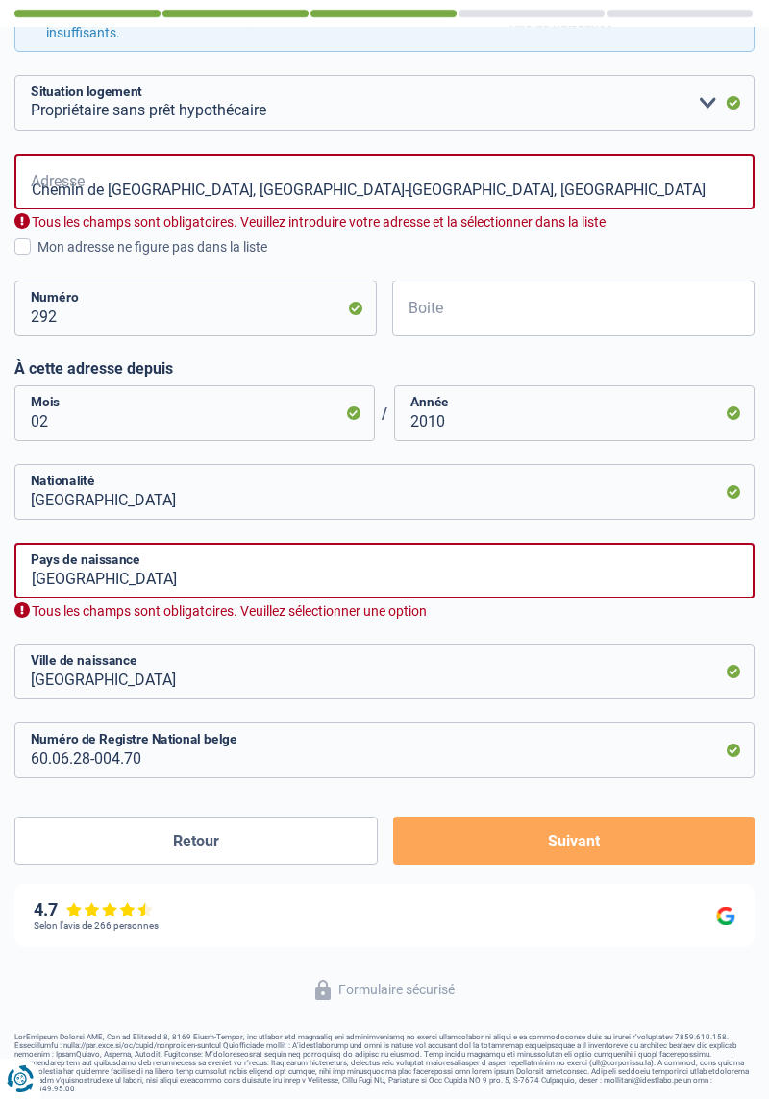
type input "[GEOGRAPHIC_DATA], 5377, [GEOGRAPHIC_DATA], BE"
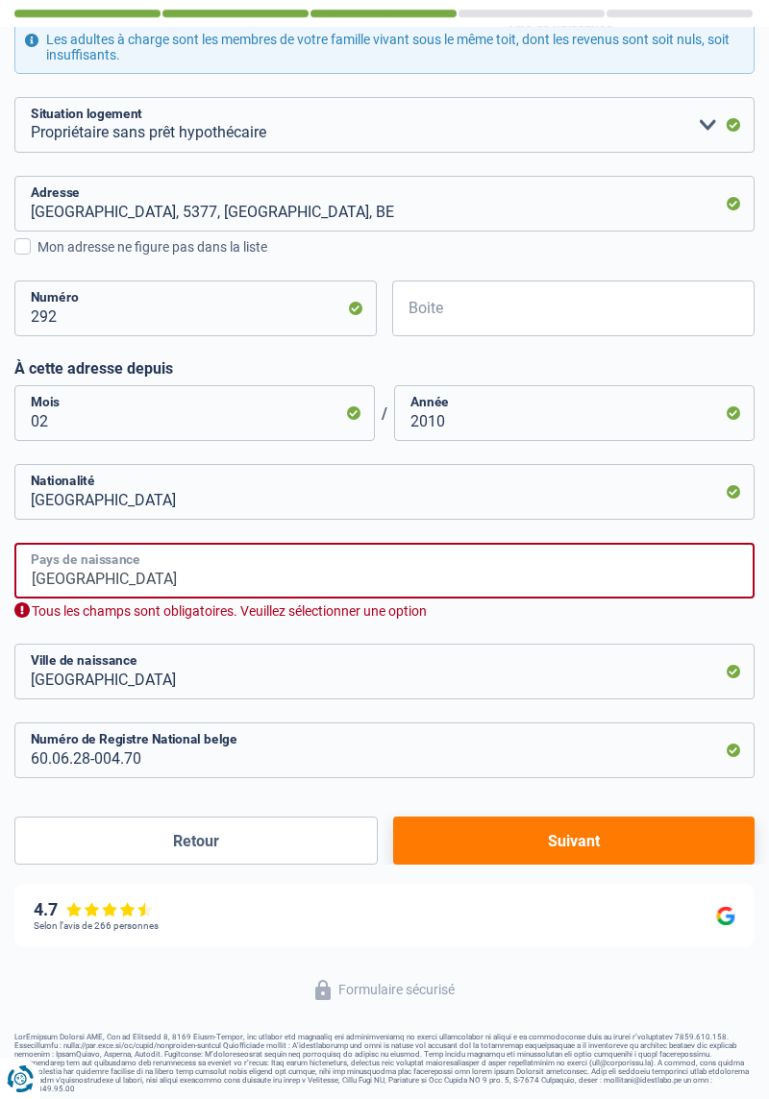
click at [228, 575] on input "[GEOGRAPHIC_DATA]" at bounding box center [384, 571] width 740 height 56
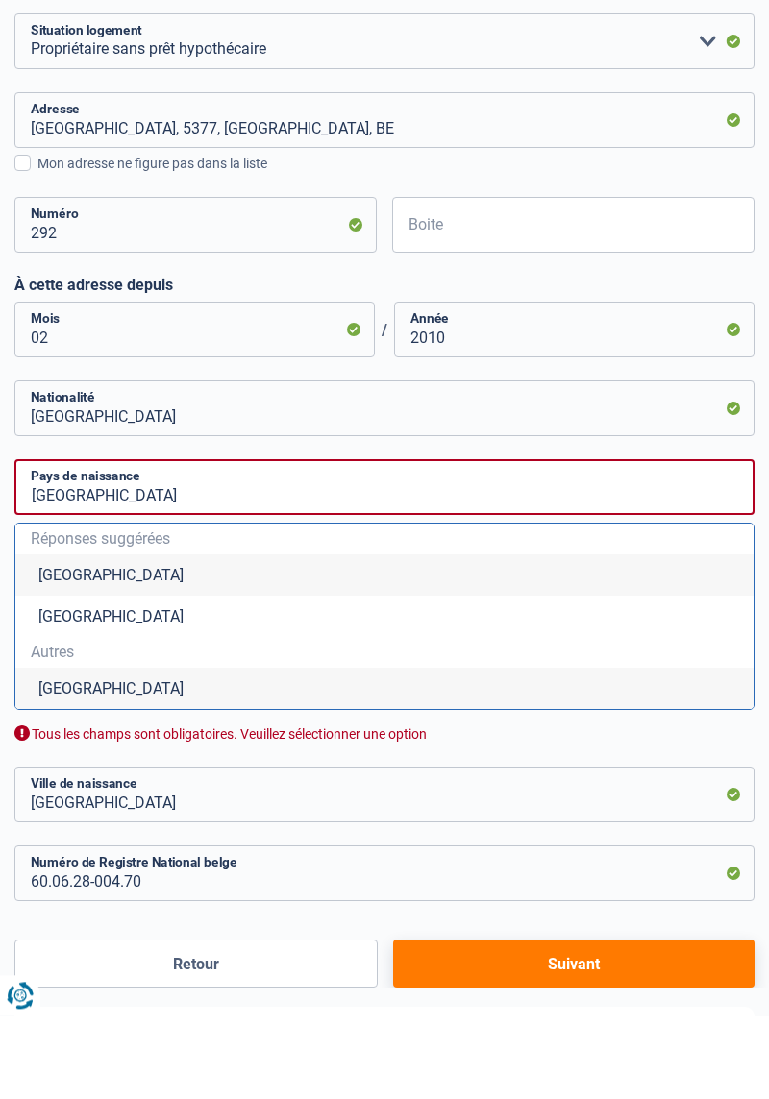
click at [47, 659] on li "[GEOGRAPHIC_DATA]" at bounding box center [384, 658] width 738 height 41
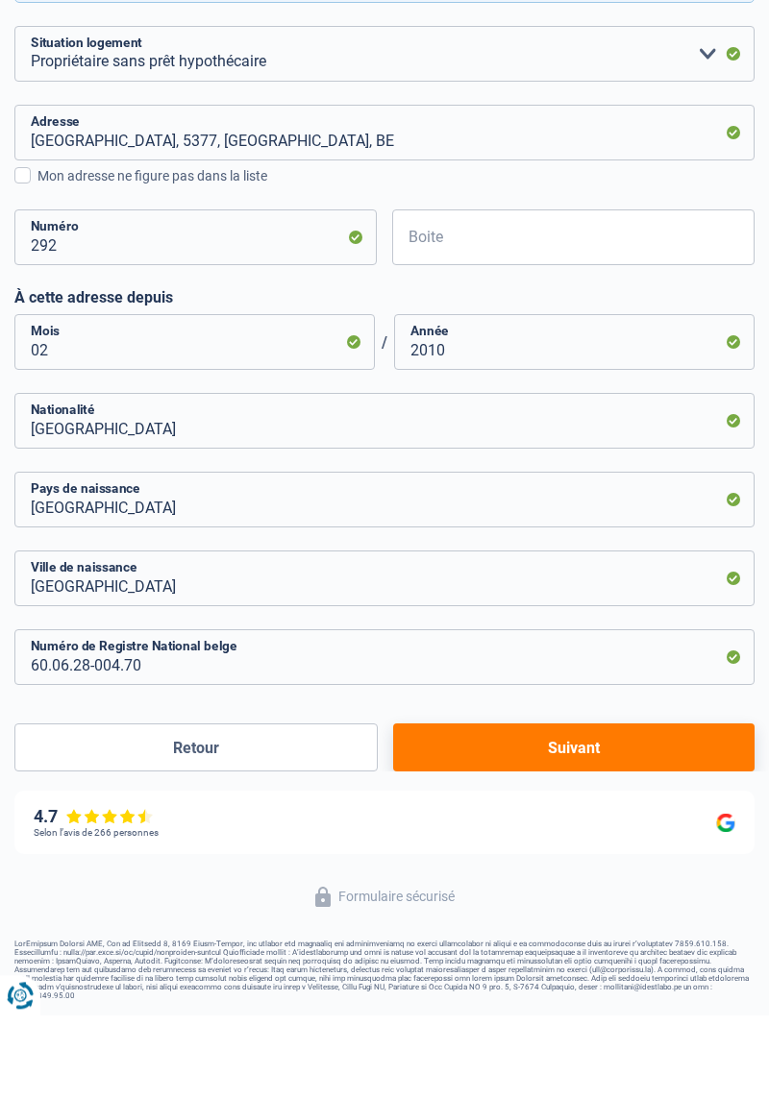
scroll to position [379, 0]
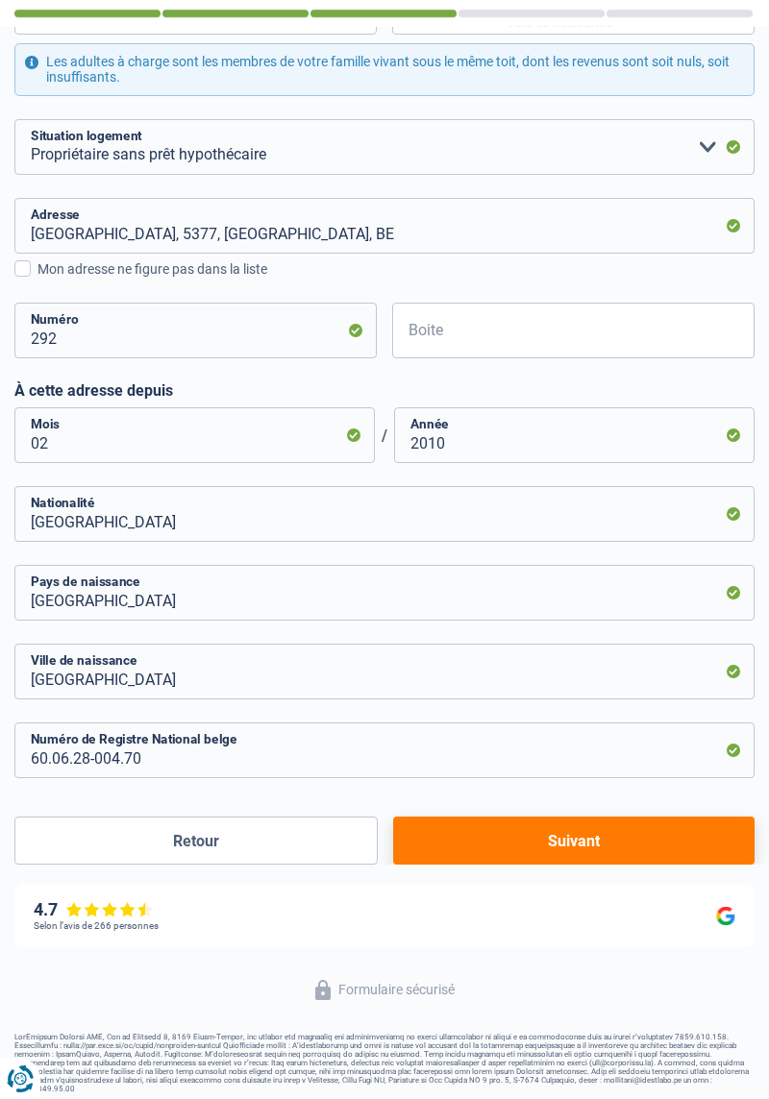
click at [466, 838] on button "Suivant" at bounding box center [573, 841] width 361 height 48
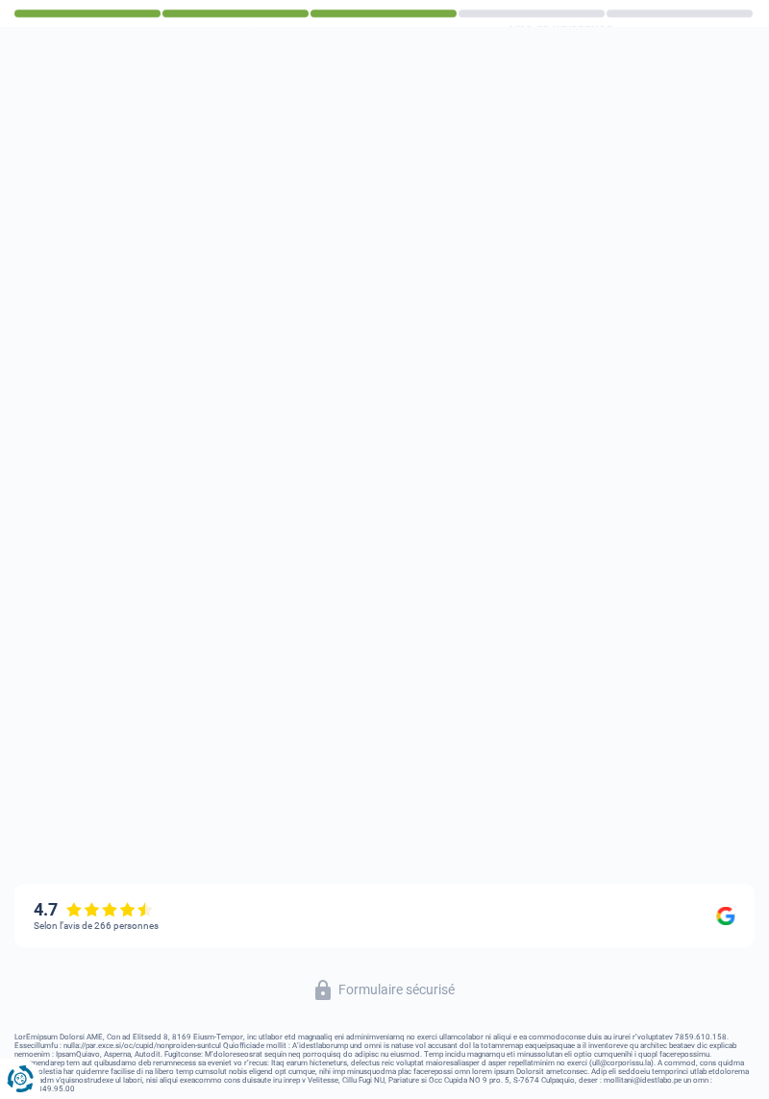
select select "mutualityIndemnity"
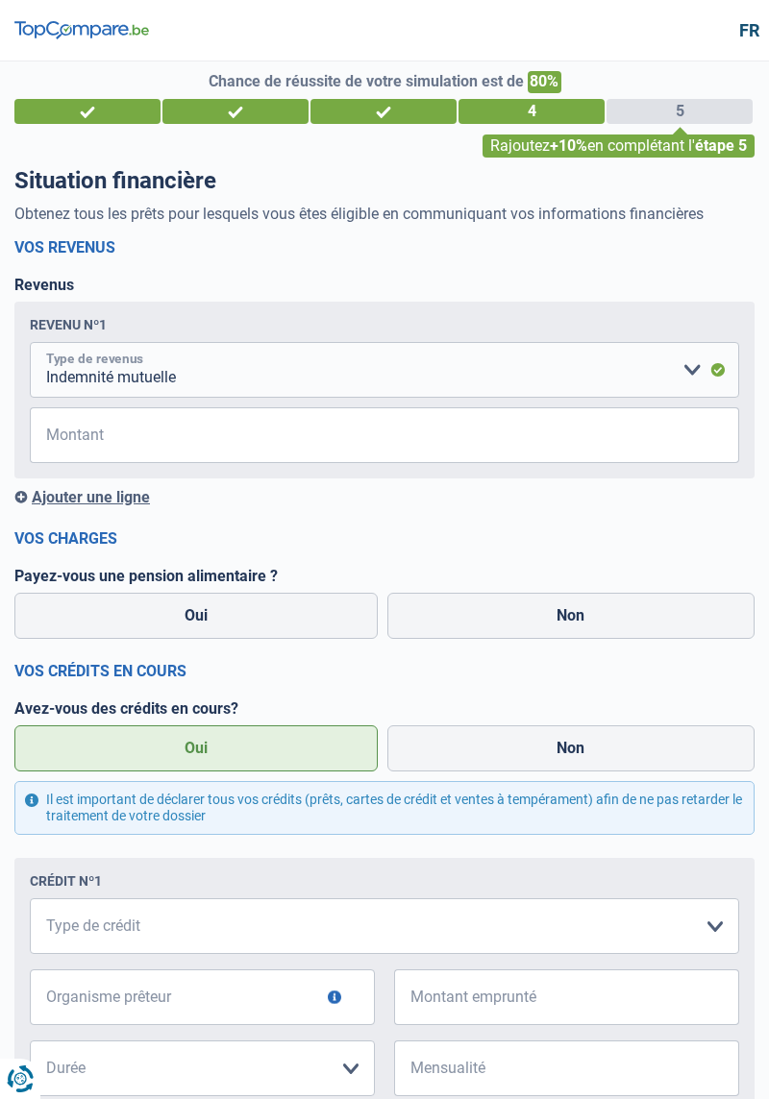
click at [688, 381] on select "Allocation d'handicap Allocations chômage Allocations familiales Chèques repas …" at bounding box center [384, 370] width 709 height 56
click at [704, 374] on select "Allocation d'handicap Allocations chômage Allocations familiales Chèques repas …" at bounding box center [384, 370] width 709 height 56
click at [77, 380] on select "Allocation d'handicap Allocations chômage Allocations familiales Chèques repas …" at bounding box center [384, 370] width 709 height 56
click at [356, 344] on select "Allocation d'handicap Allocations chômage Allocations familiales Chèques repas …" at bounding box center [384, 370] width 709 height 56
click at [682, 361] on select "Allocation d'handicap Allocations chômage Allocations familiales Chèques repas …" at bounding box center [384, 370] width 709 height 56
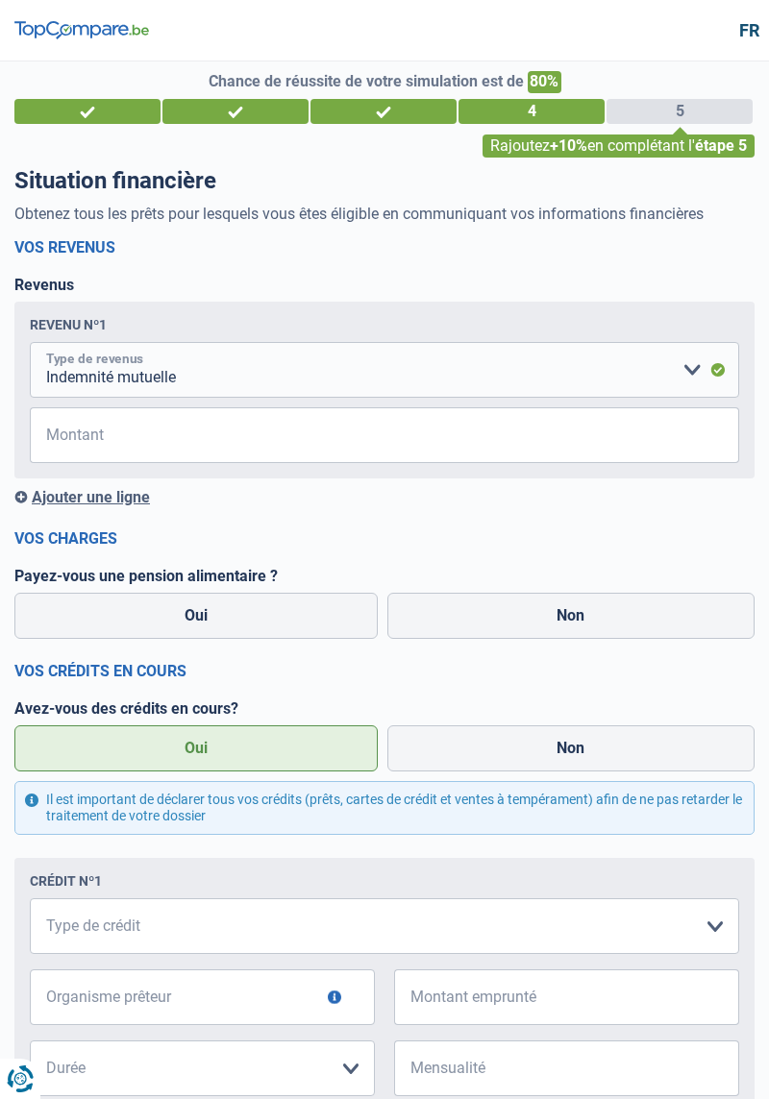
click at [30, 342] on select "Allocation d'handicap Allocations chômage Allocations familiales Chèques repas …" at bounding box center [384, 370] width 709 height 56
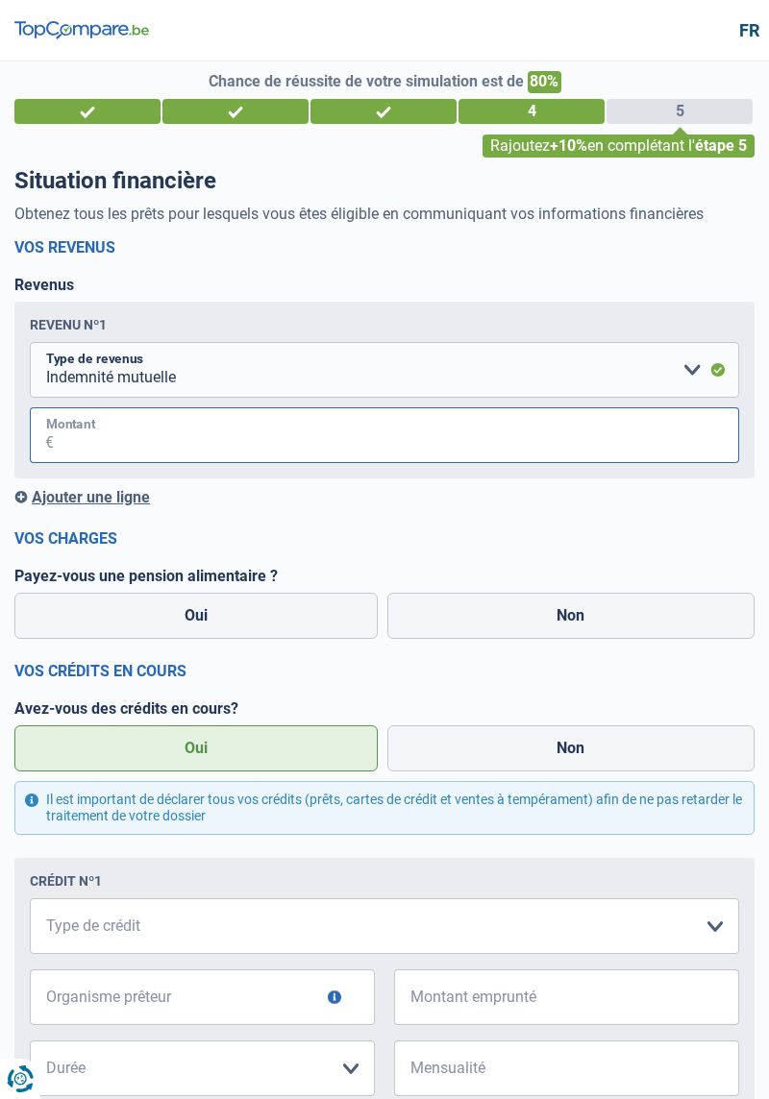
click at [69, 421] on input "Montant" at bounding box center [396, 435] width 685 height 56
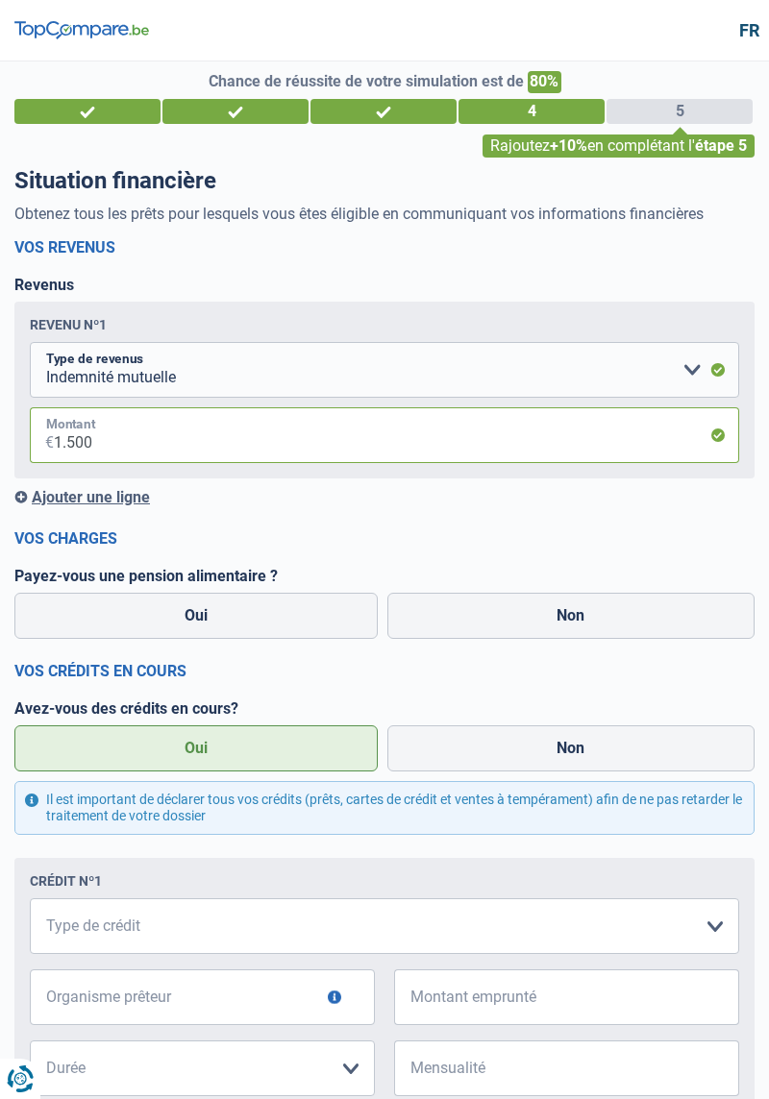
type input "1.500"
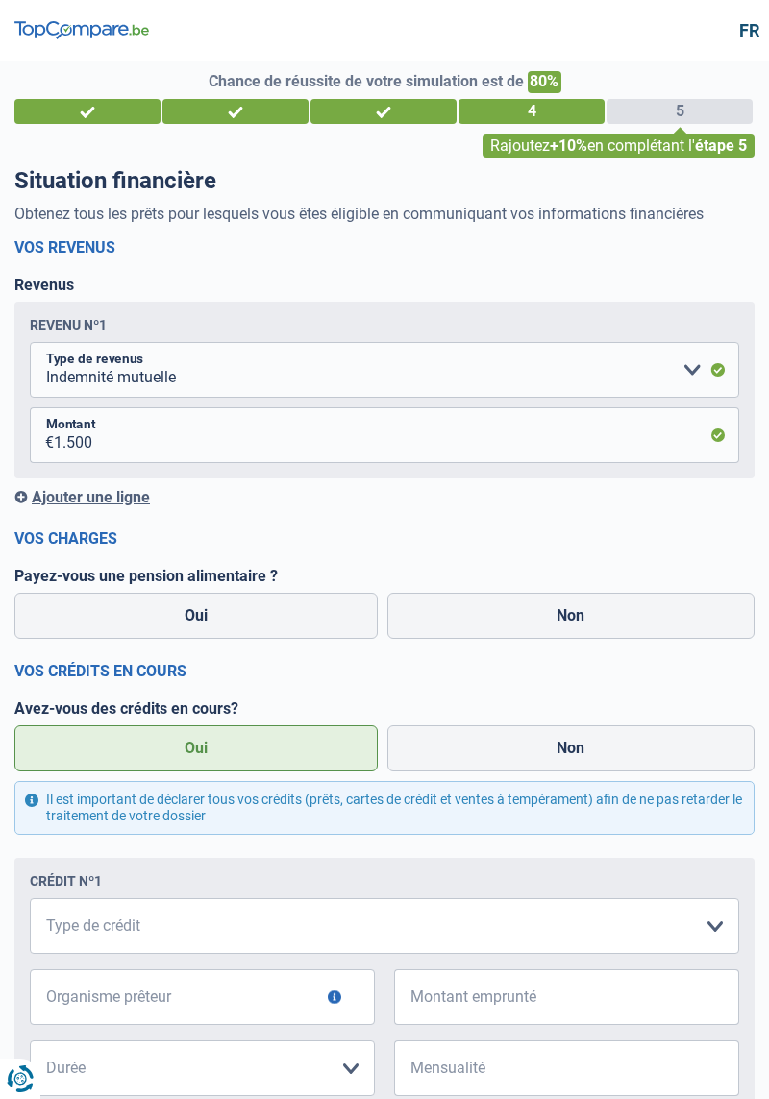
click at [444, 630] on label "Non" at bounding box center [571, 616] width 368 height 46
click at [444, 630] on input "Non" at bounding box center [571, 616] width 368 height 46
radio input "true"
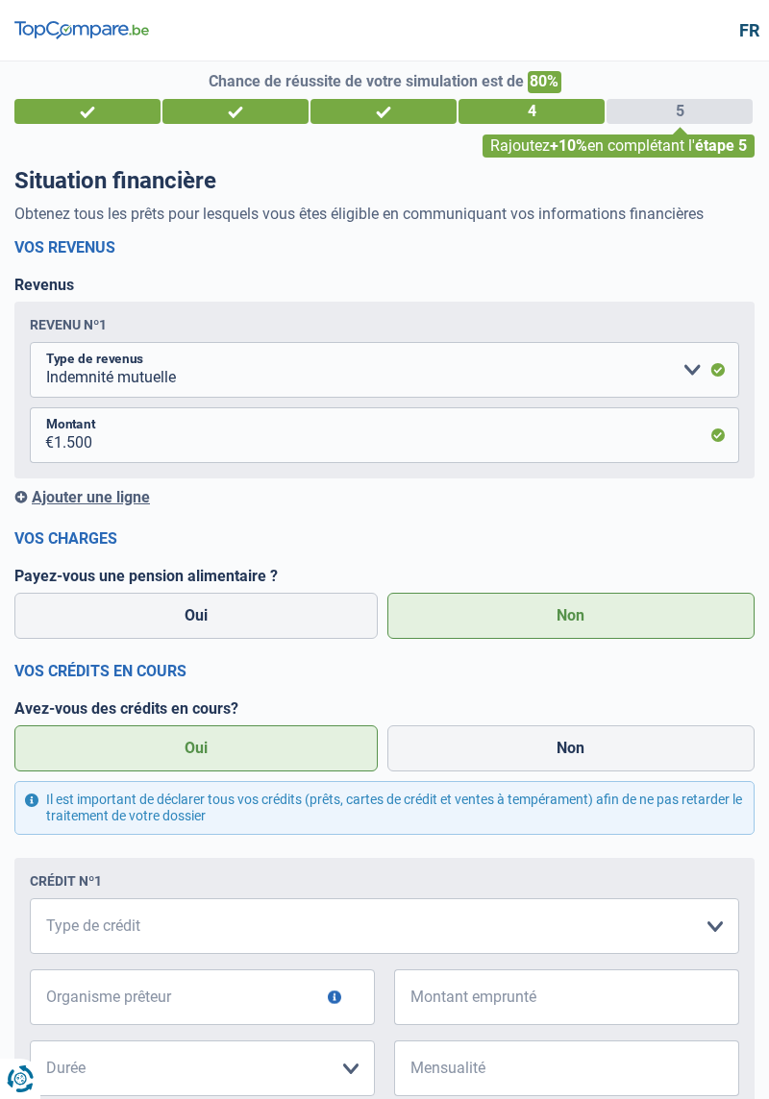
click at [138, 753] on label "Oui" at bounding box center [195, 749] width 363 height 46
click at [138, 753] on input "Oui" at bounding box center [195, 749] width 363 height 46
click at [211, 754] on label "Oui" at bounding box center [195, 749] width 363 height 46
click at [211, 754] on input "Oui" at bounding box center [195, 749] width 363 height 46
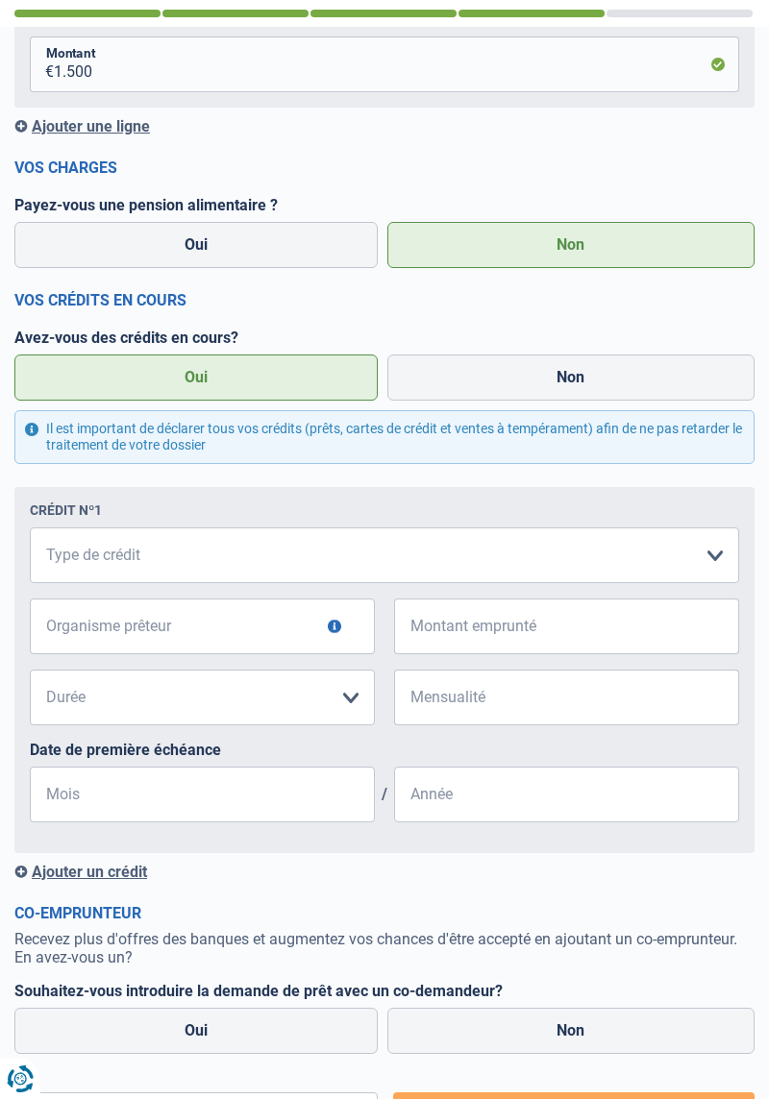
scroll to position [367, 0]
click at [65, 552] on select "Carte ou ouverture de crédit Prêt hypothécaire Vente à tempérament Prêt à tempé…" at bounding box center [384, 556] width 709 height 56
select select "personalLoan"
click at [30, 528] on select "Carte ou ouverture de crédit Prêt hypothécaire Vente à tempérament Prêt à tempé…" at bounding box center [384, 556] width 709 height 56
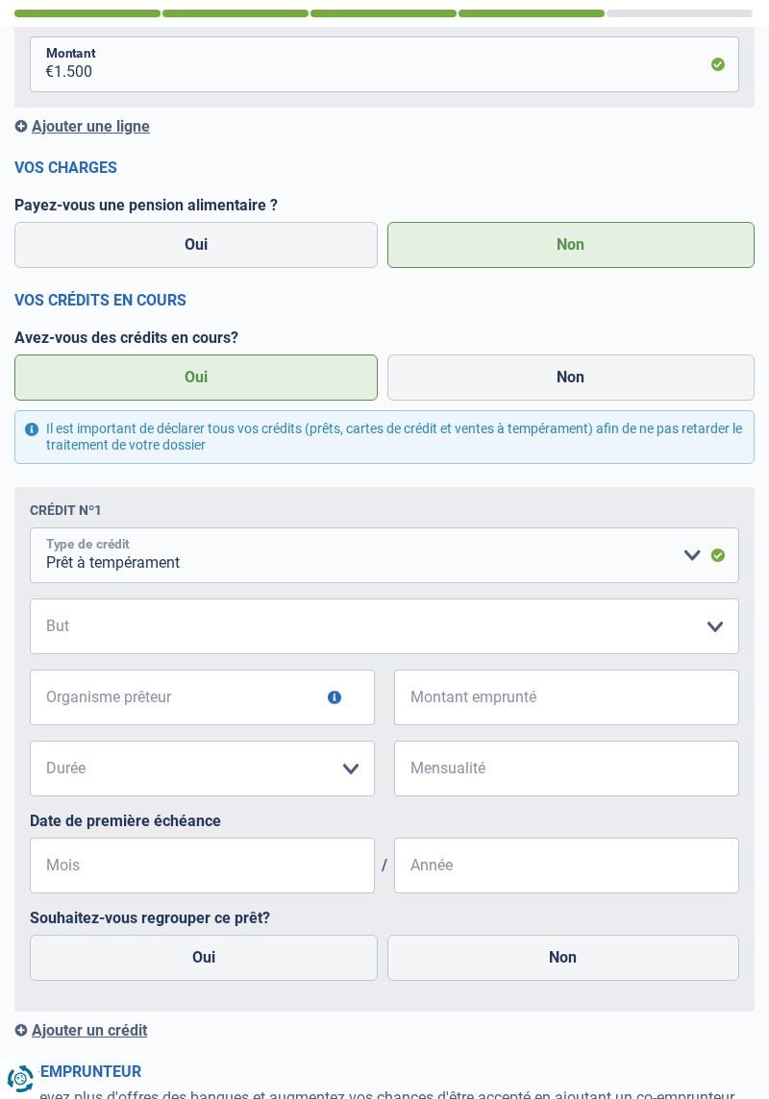
click at [693, 565] on select "Carte ou ouverture de crédit Prêt hypothécaire Vente à tempérament Prêt à tempé…" at bounding box center [384, 556] width 709 height 56
click at [30, 528] on select "Carte ou ouverture de crédit Prêt hypothécaire Vente à tempérament Prêt à tempé…" at bounding box center [384, 556] width 709 height 56
click at [716, 617] on select "Confort maison: meubles, textile, peinture, électroménager, outillage non-profe…" at bounding box center [384, 627] width 709 height 56
